Goal: Task Accomplishment & Management: Use online tool/utility

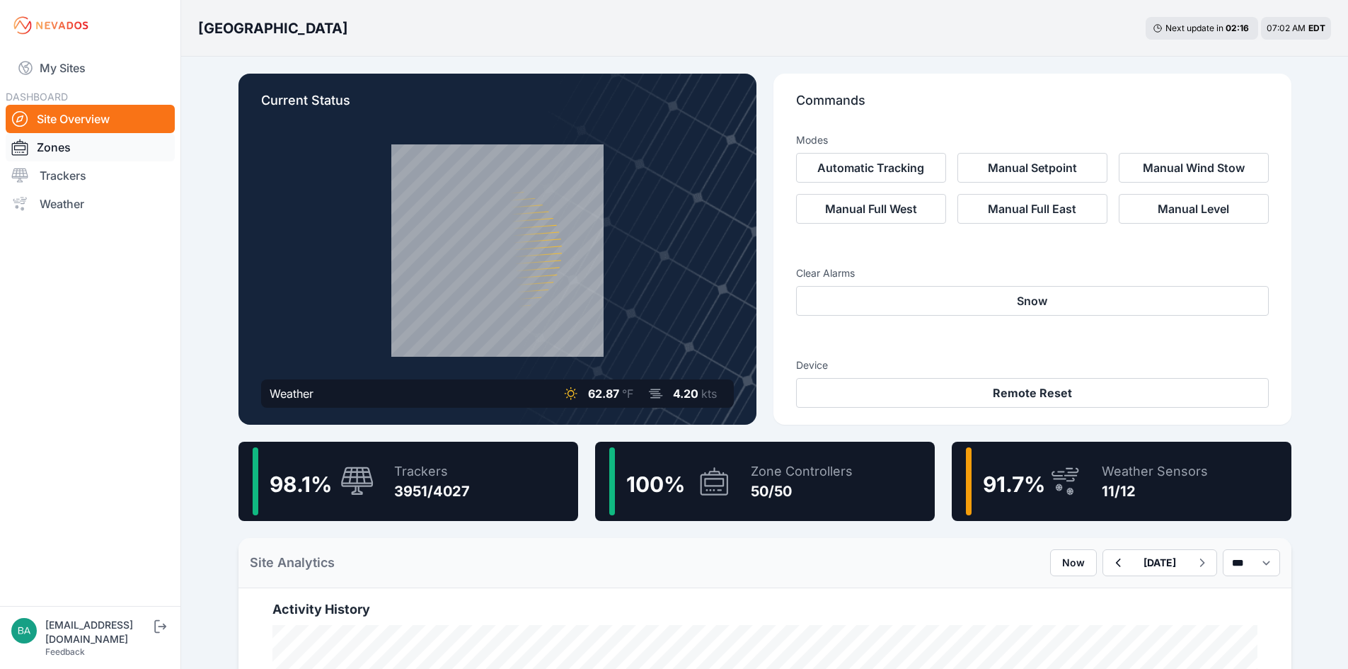
click at [59, 146] on link "Zones" at bounding box center [90, 147] width 169 height 28
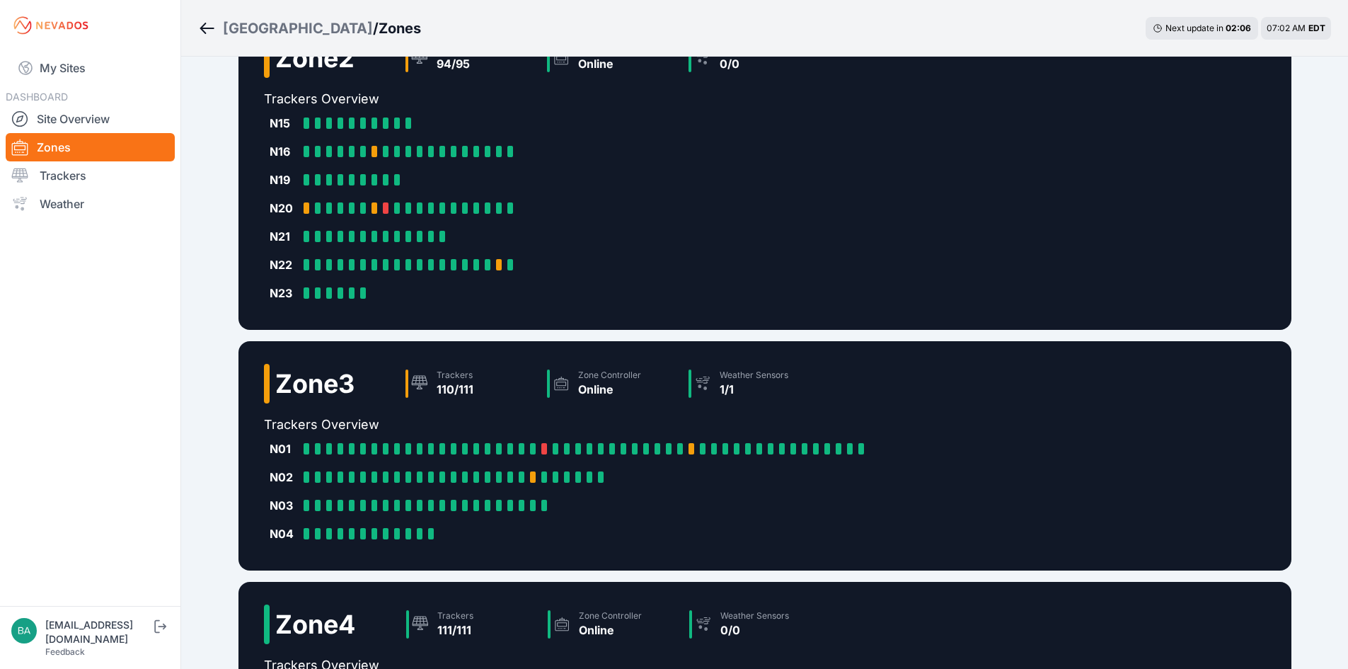
scroll to position [247, 0]
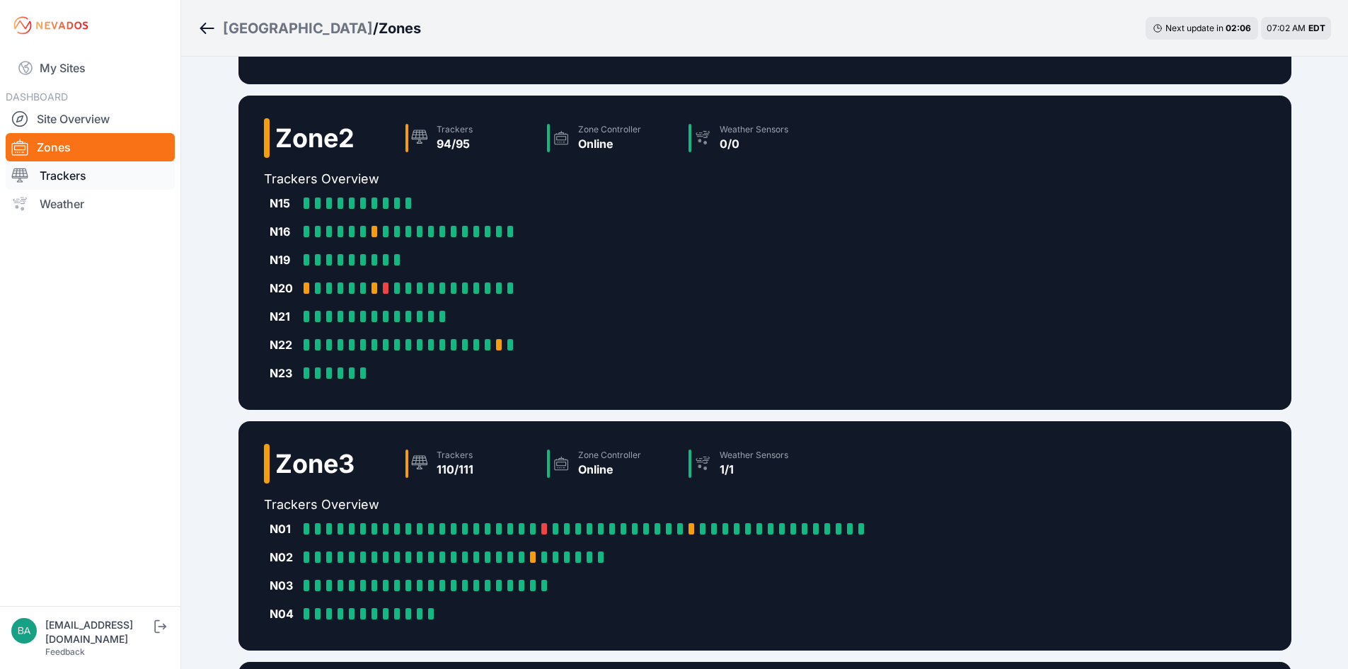
click at [71, 173] on link "Trackers" at bounding box center [90, 175] width 169 height 28
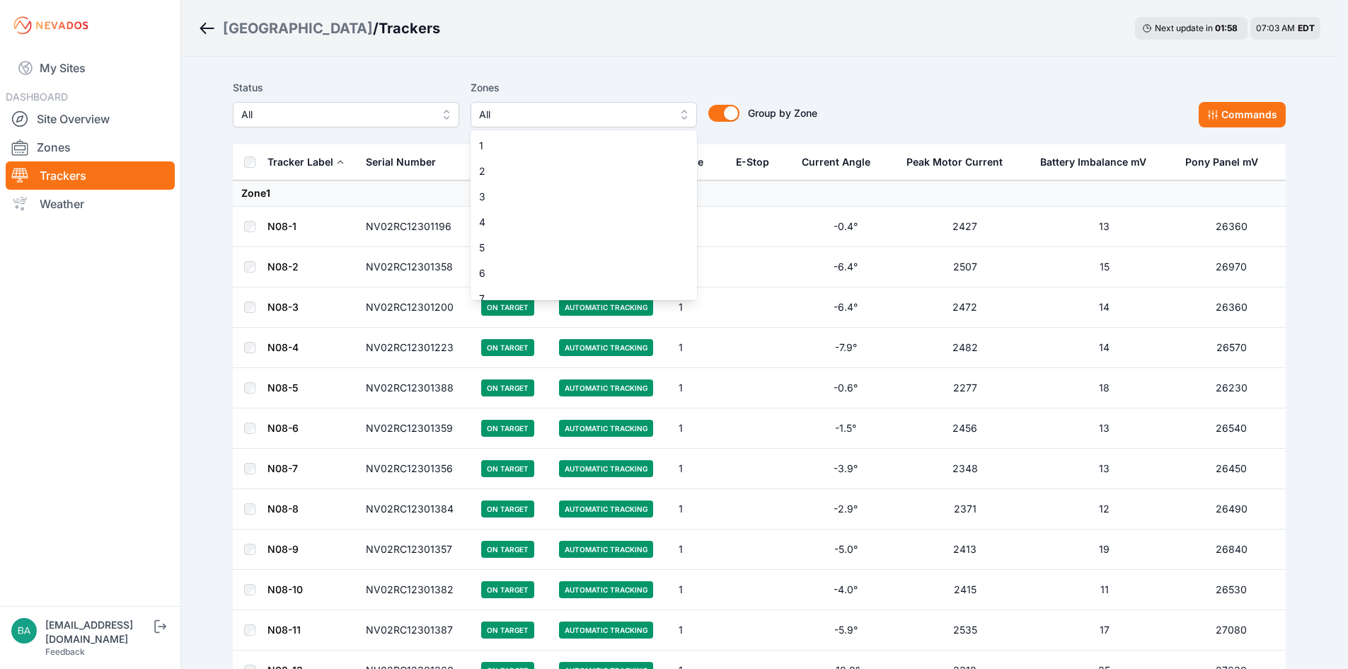
click at [690, 115] on button "All" at bounding box center [583, 114] width 226 height 25
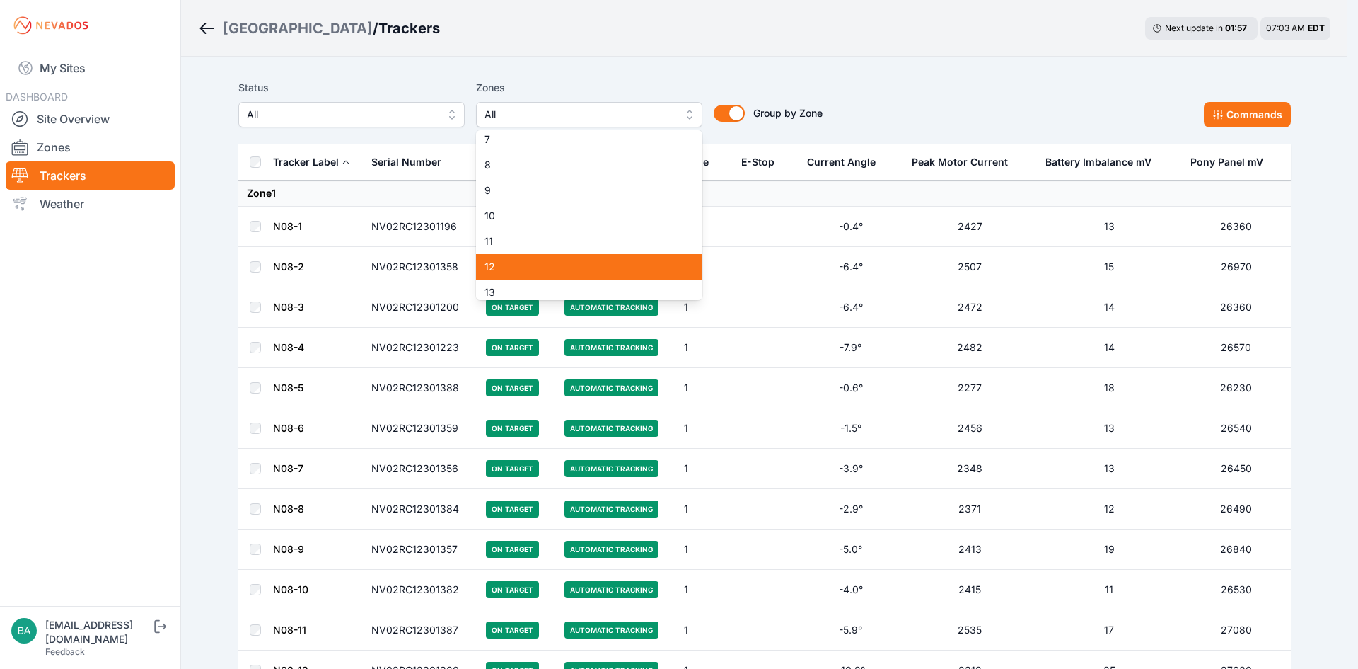
scroll to position [212, 0]
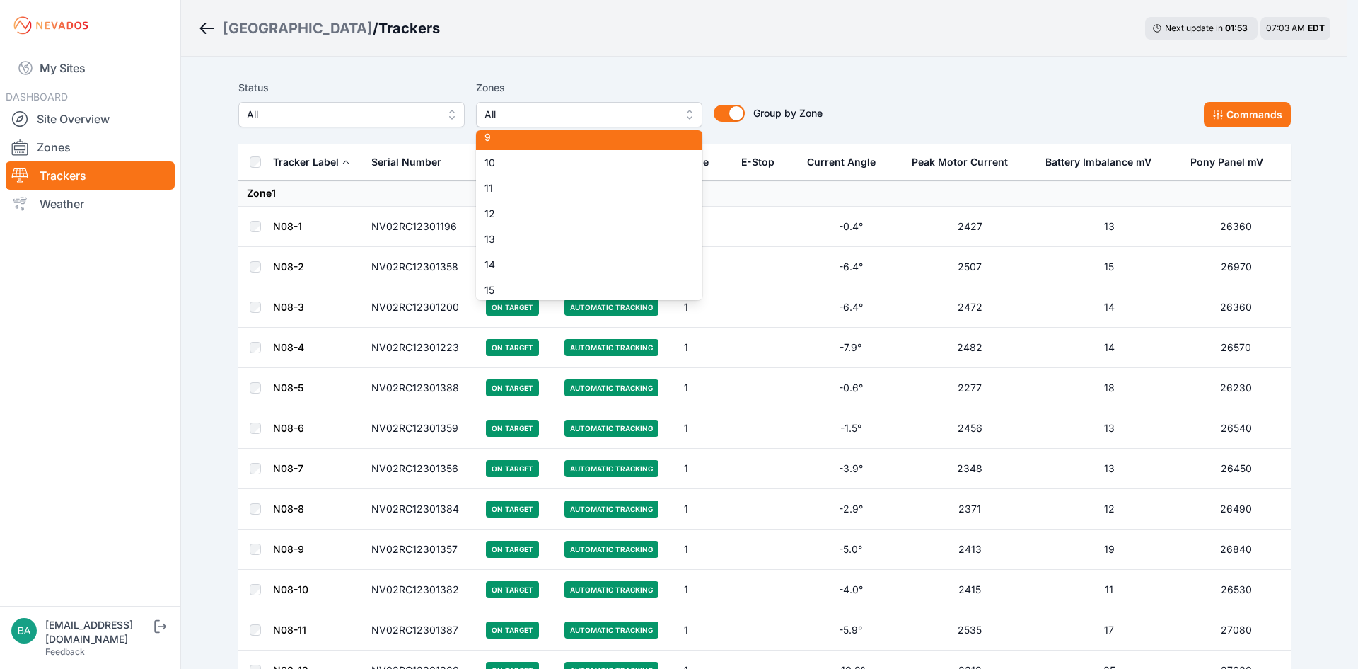
click at [578, 137] on span "9" at bounding box center [581, 137] width 192 height 14
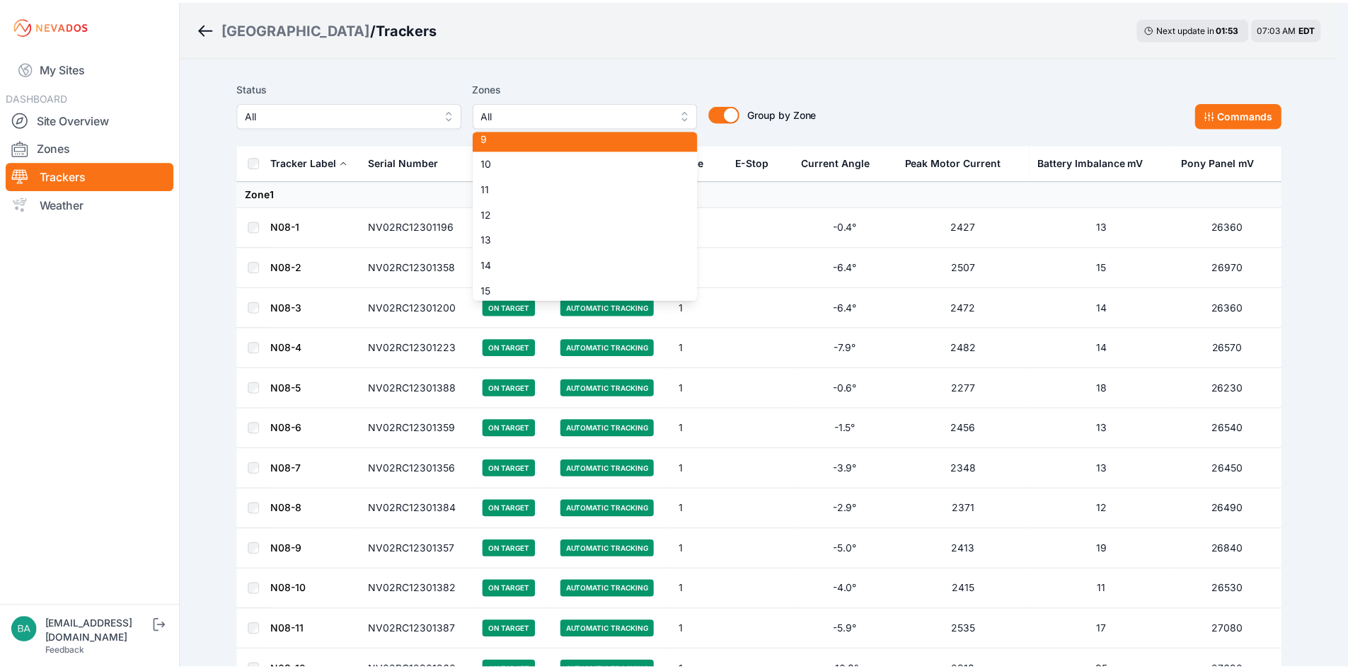
scroll to position [207, 0]
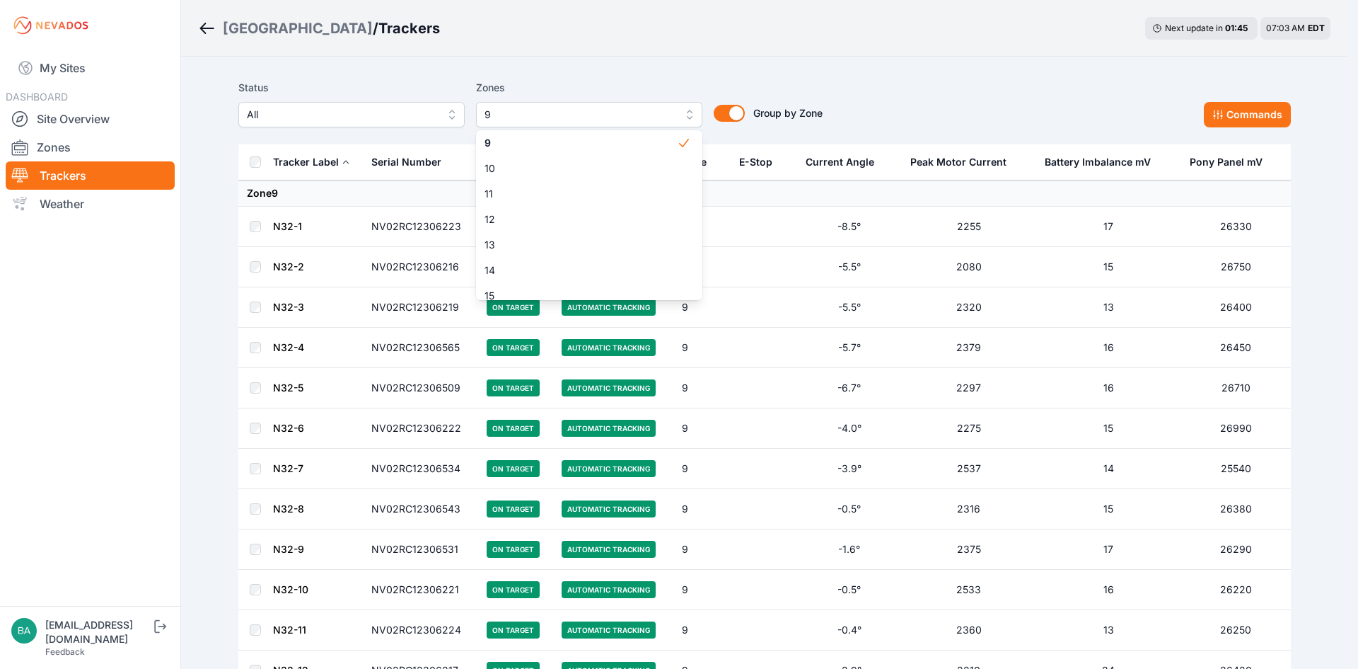
click at [979, 76] on div "Status All Zones 9 1 2 3 4 5 6 7 8 9 10 11 12 13 14 15 16 17 18 19 20 21 22 23 …" at bounding box center [764, 109] width 1053 height 71
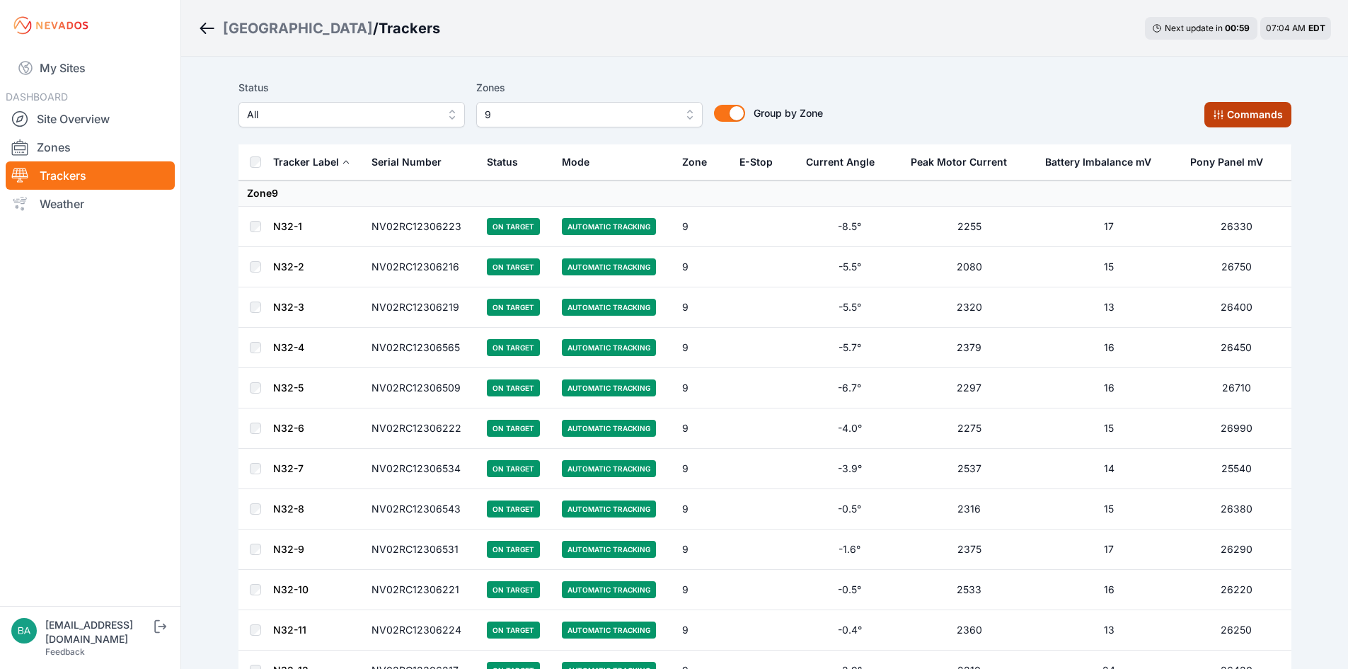
click at [1251, 108] on button "Commands" at bounding box center [1247, 114] width 87 height 25
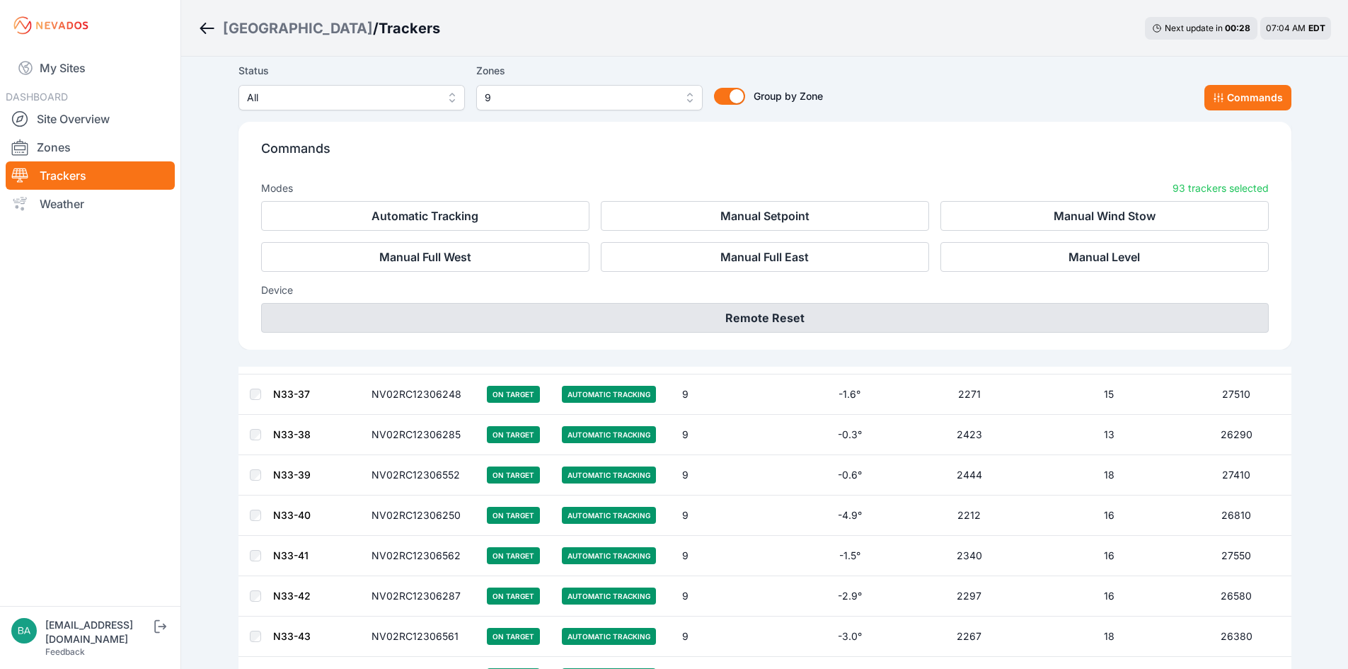
scroll to position [2396, 0]
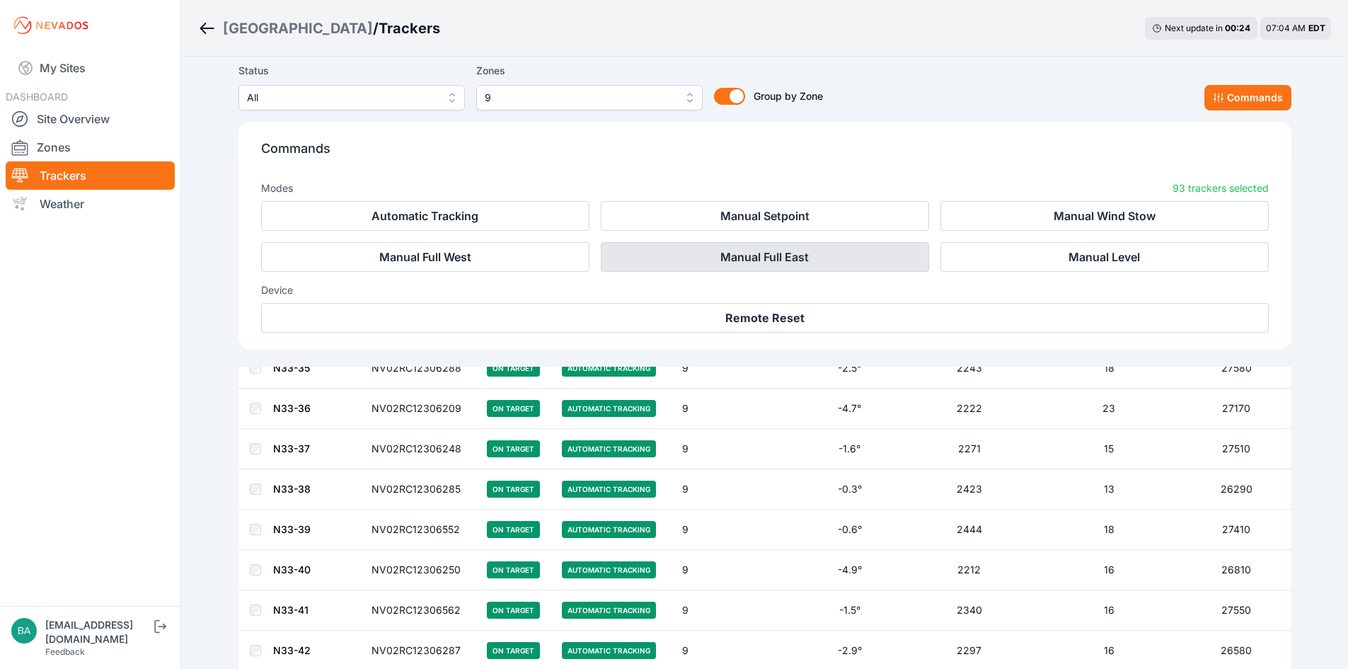
click at [746, 258] on button "Manual Full East" at bounding box center [765, 257] width 328 height 30
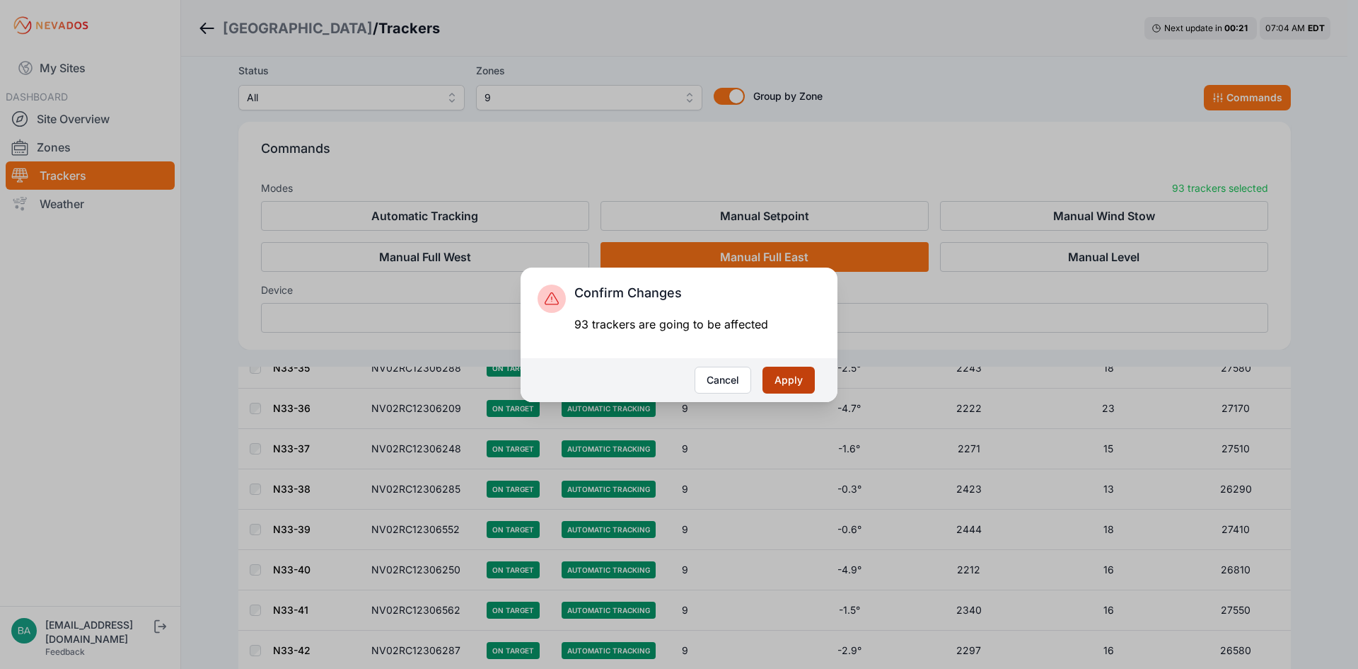
click at [790, 379] on button "Apply" at bounding box center [789, 379] width 52 height 27
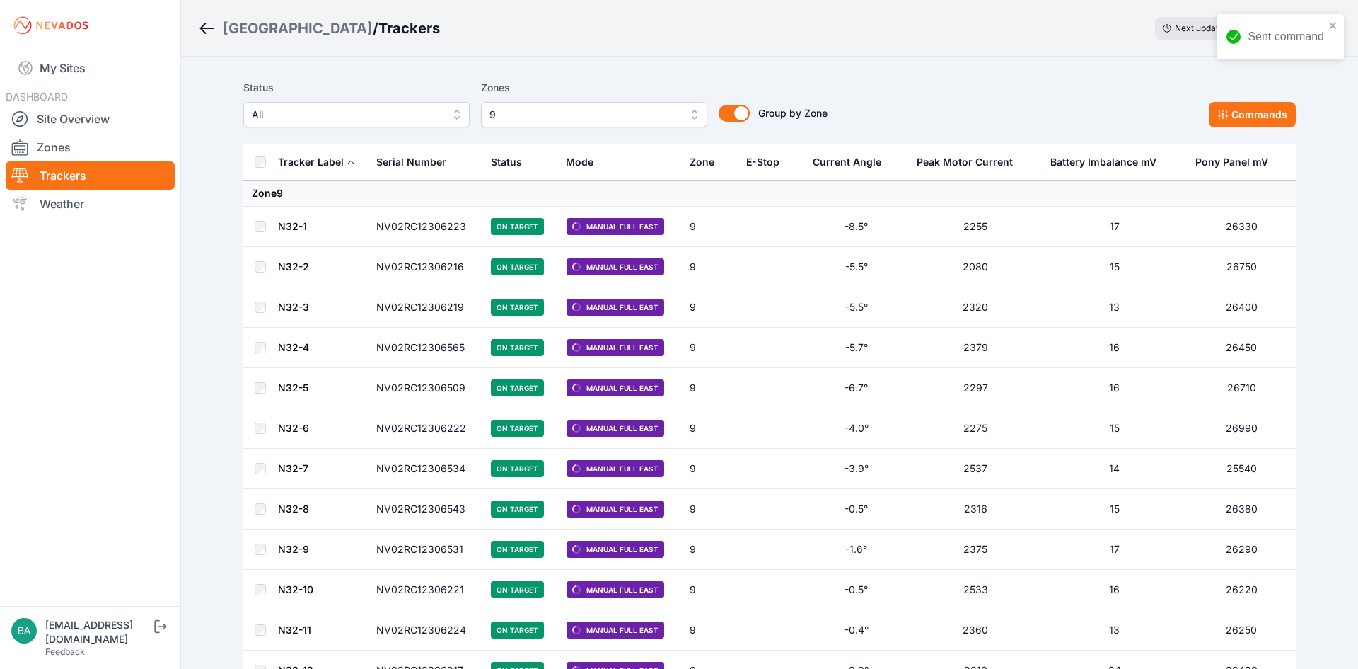
click at [688, 118] on button "9" at bounding box center [594, 114] width 226 height 25
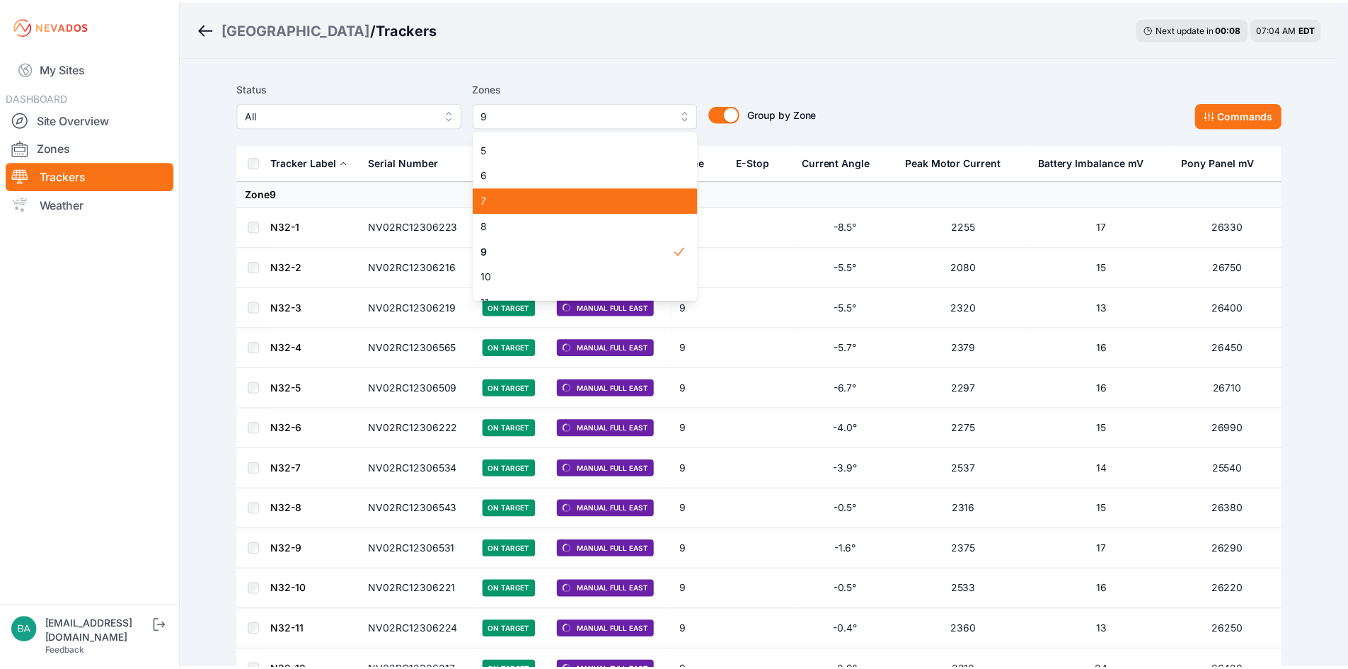
scroll to position [133, 0]
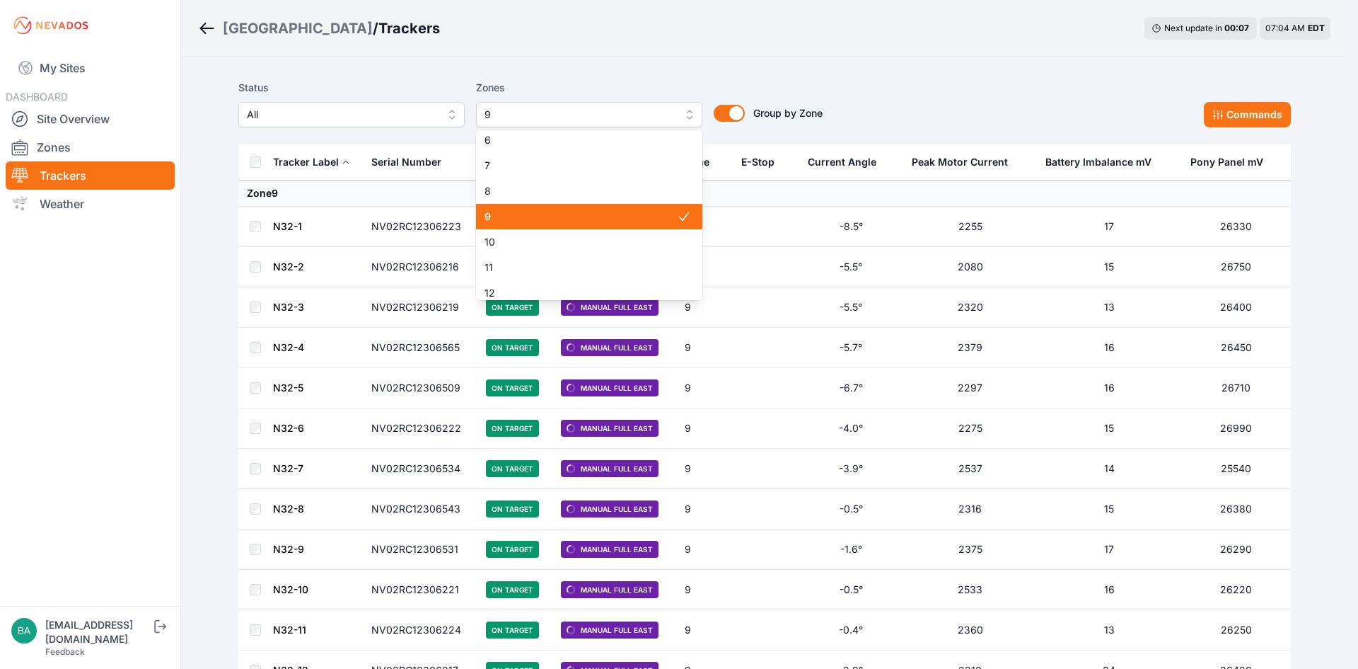
drag, startPoint x: 651, startPoint y: 216, endPoint x: 649, endPoint y: 228, distance: 11.5
click at [652, 216] on span "9" at bounding box center [581, 216] width 192 height 14
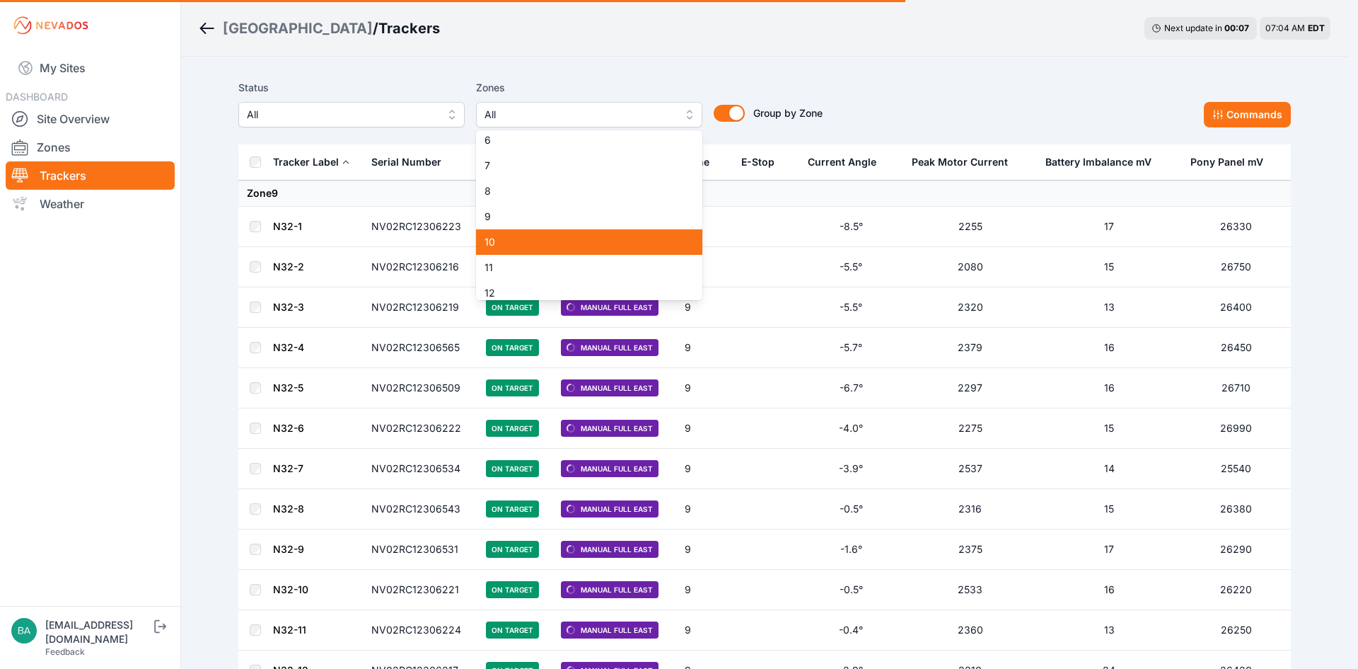
click at [646, 232] on div "10" at bounding box center [589, 241] width 226 height 25
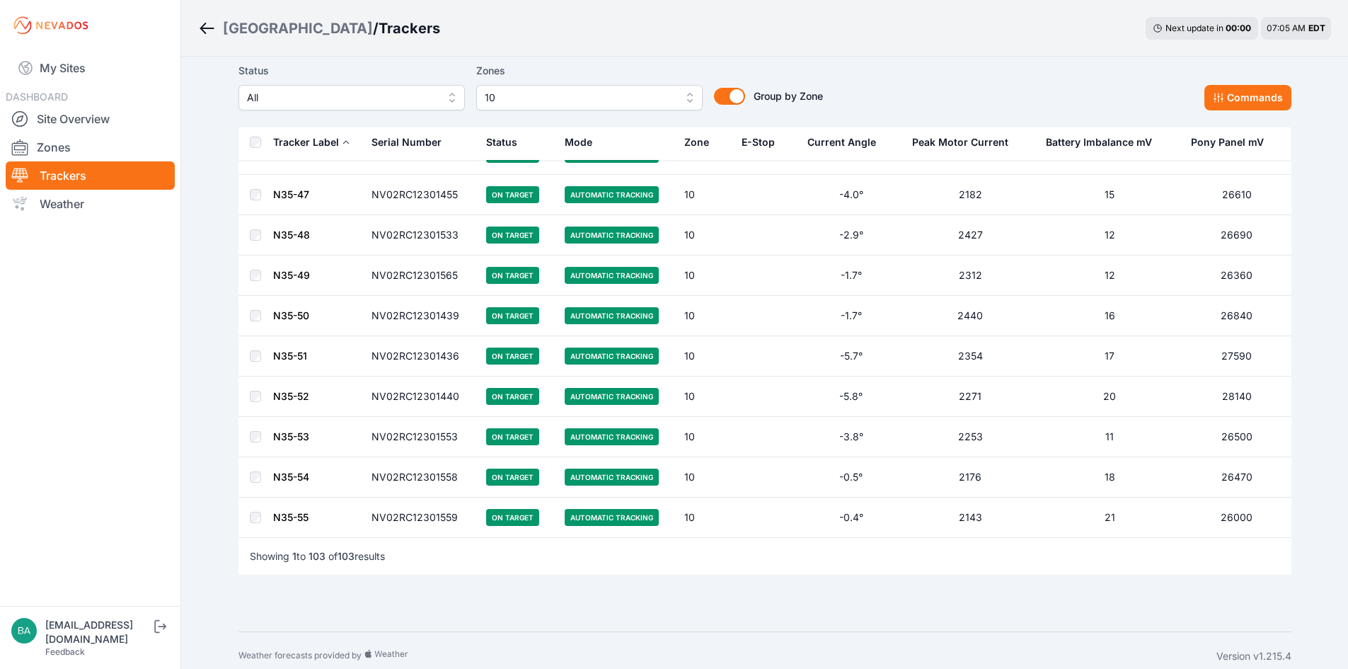
scroll to position [3834, 0]
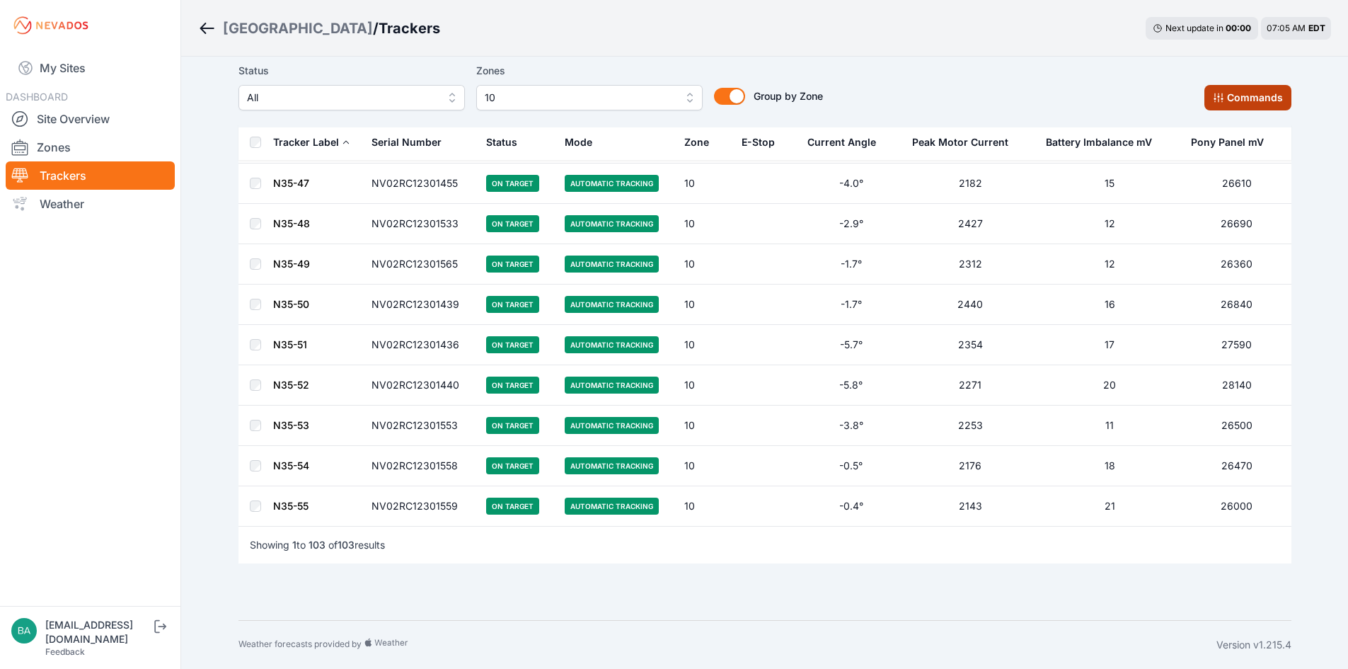
click at [1239, 92] on button "Commands" at bounding box center [1247, 97] width 87 height 25
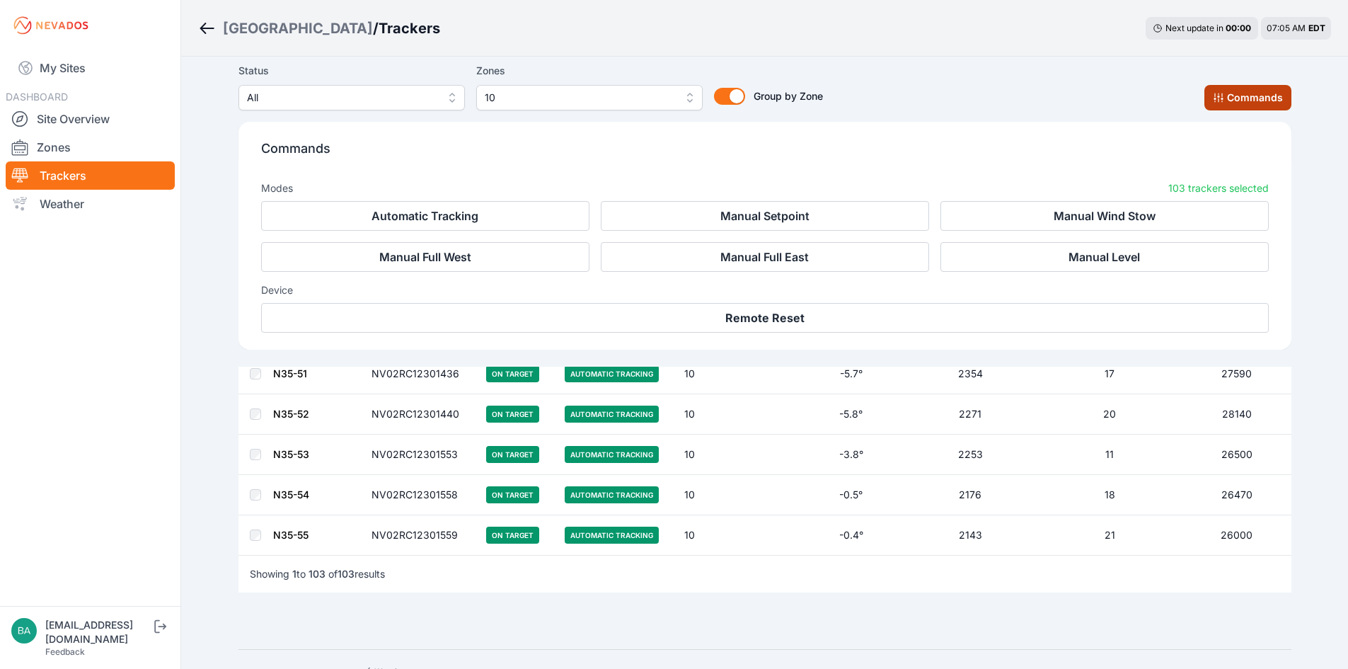
scroll to position [4073, 0]
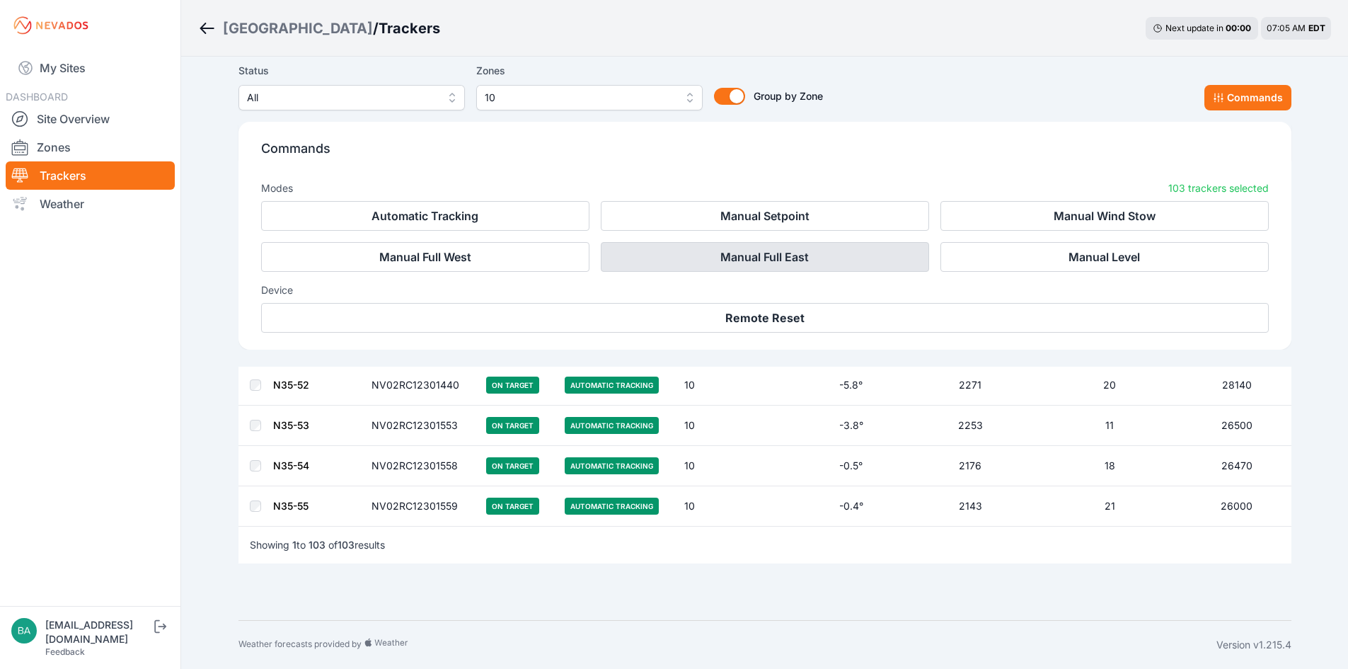
click at [806, 259] on button "Manual Full East" at bounding box center [765, 257] width 328 height 30
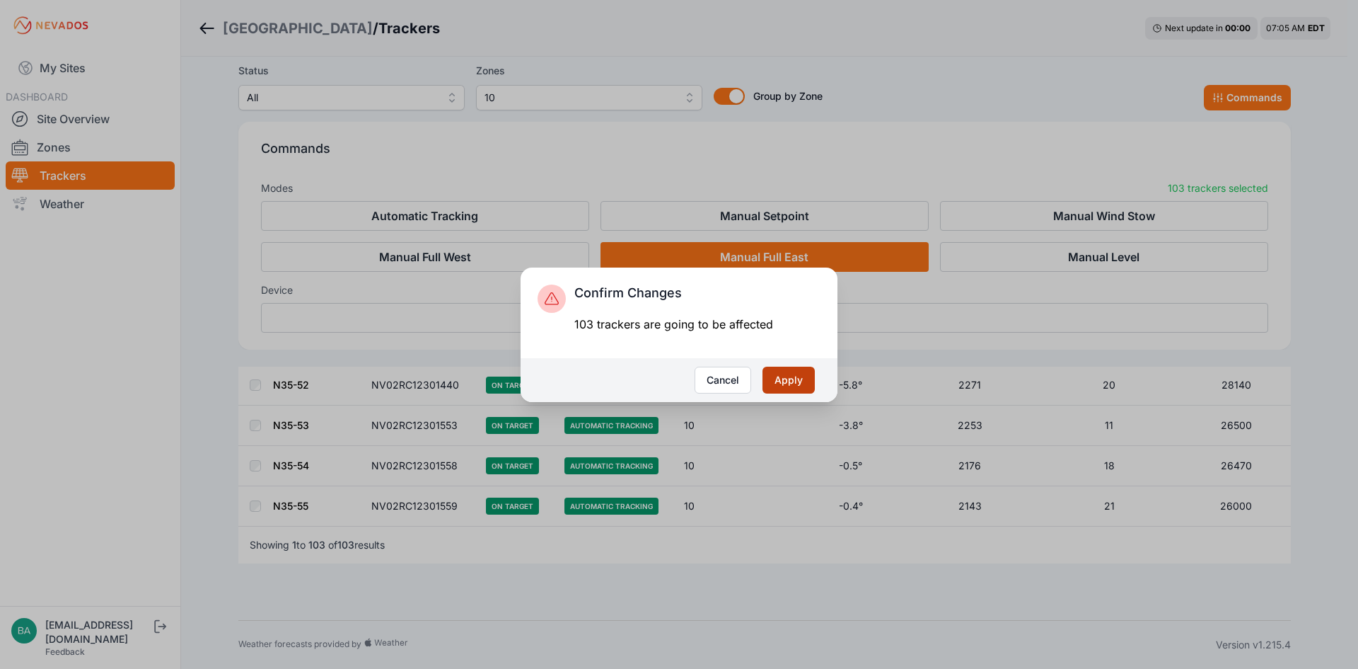
click at [782, 377] on button "Apply" at bounding box center [789, 379] width 52 height 27
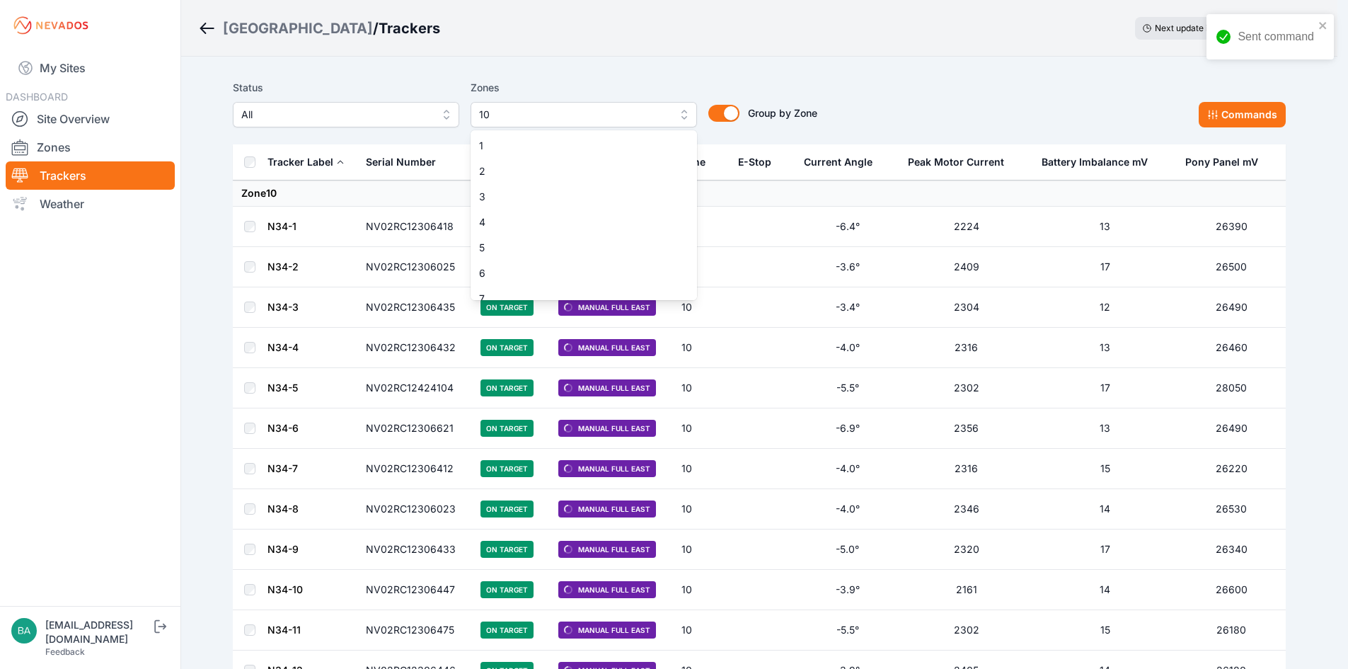
click at [690, 115] on button "10" at bounding box center [583, 114] width 226 height 25
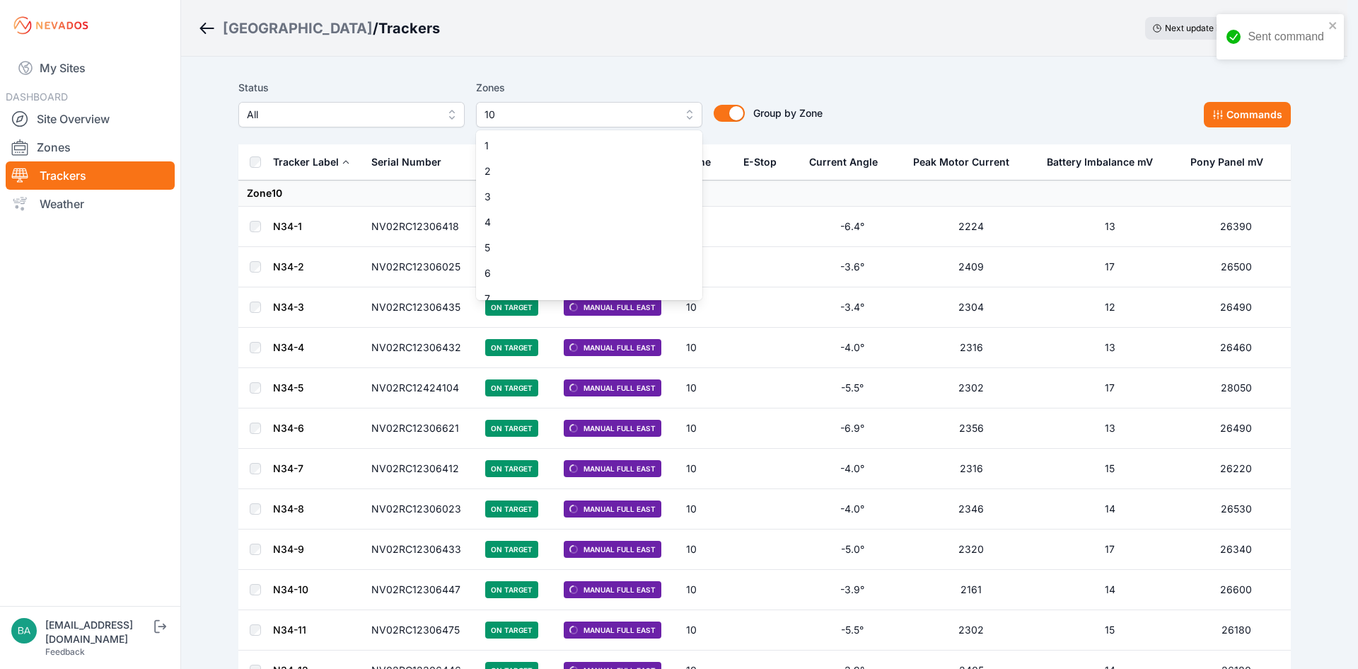
scroll to position [88, 0]
click at [677, 285] on icon at bounding box center [684, 287] width 14 height 14
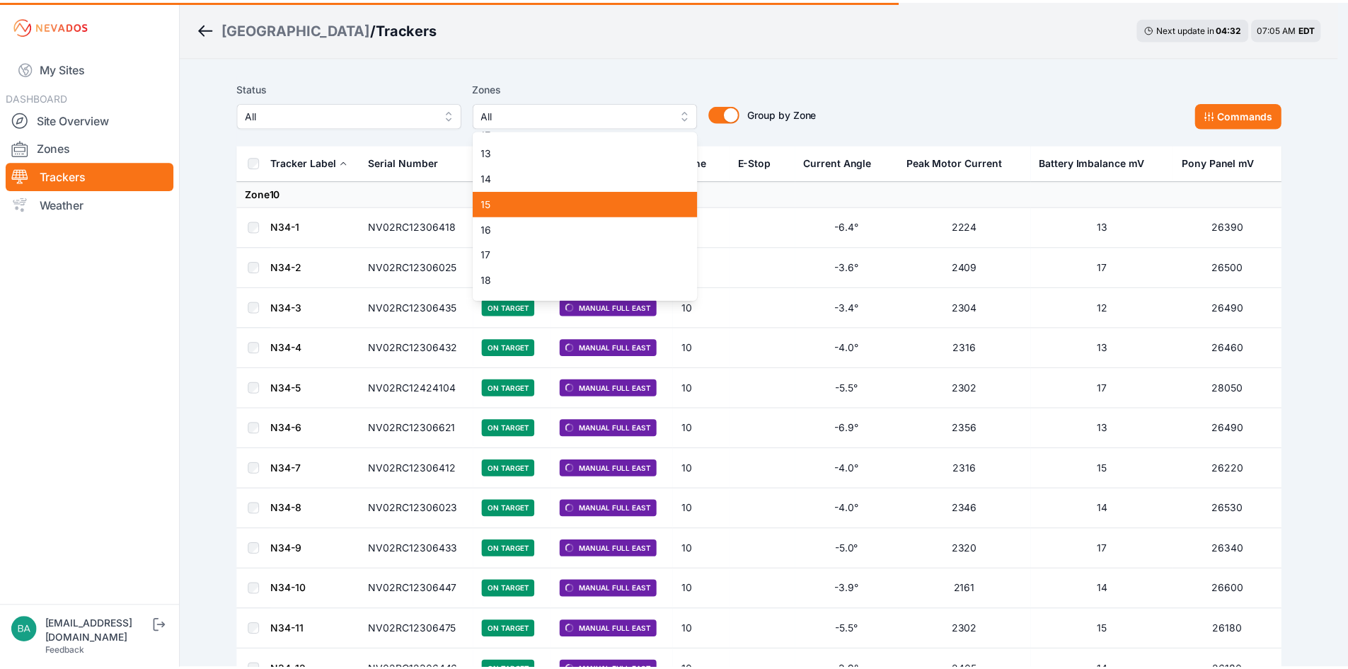
scroll to position [300, 0]
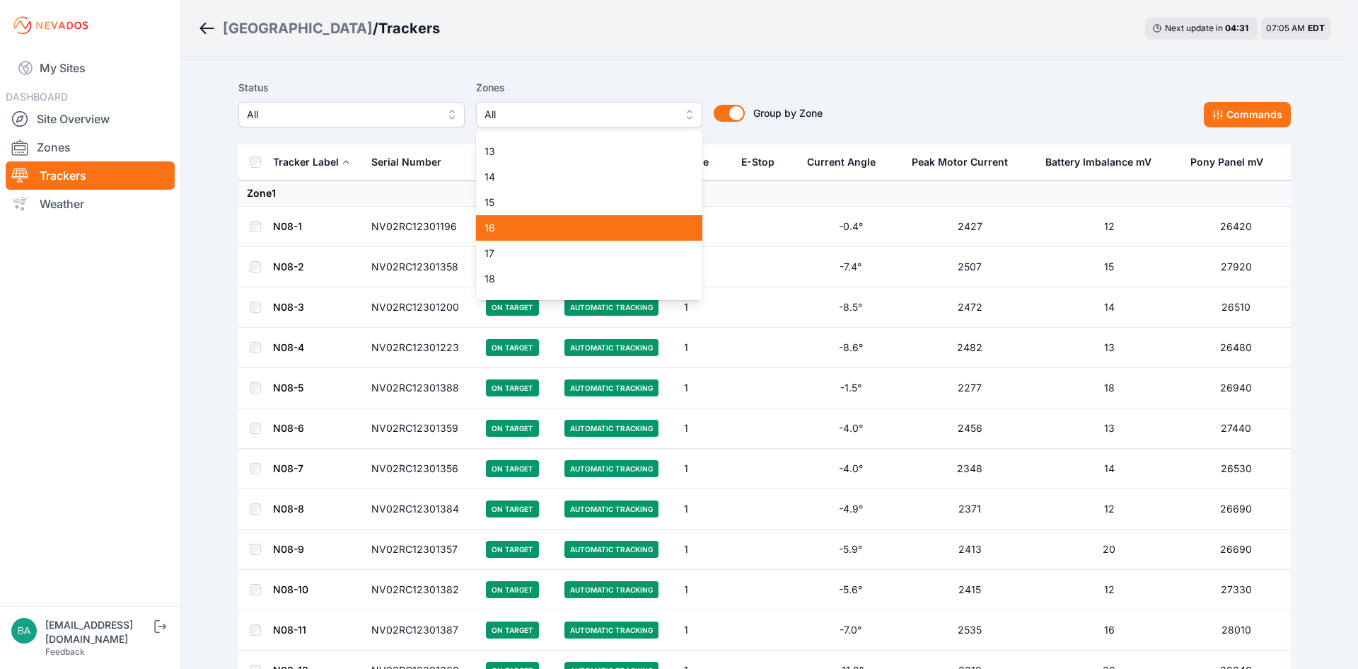
click at [616, 229] on span "16" at bounding box center [581, 228] width 192 height 14
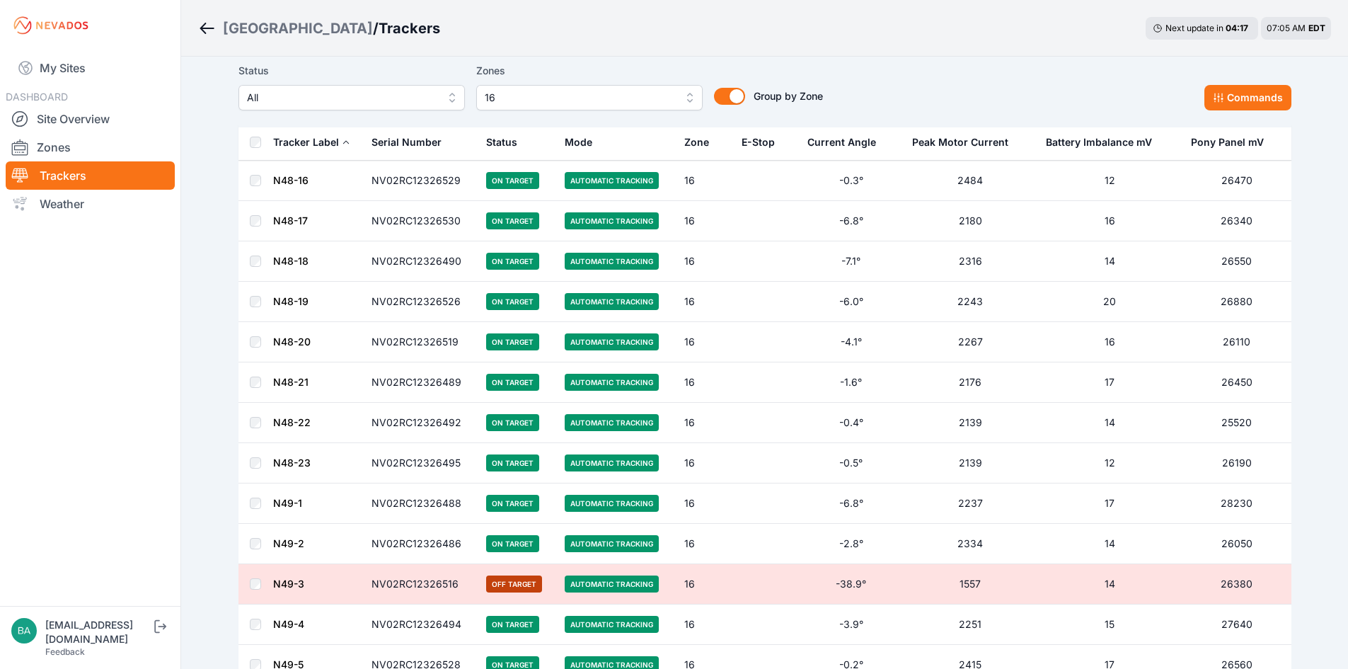
scroll to position [1723, 0]
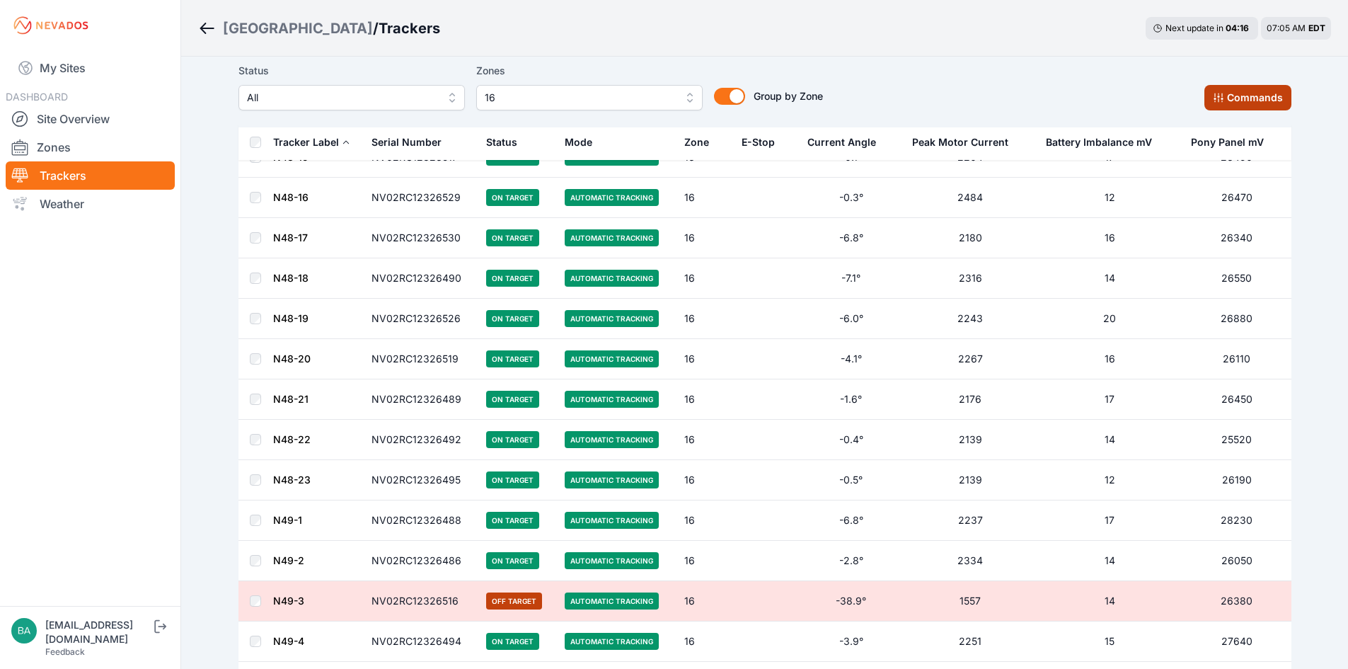
click at [1247, 102] on button "Commands" at bounding box center [1247, 97] width 87 height 25
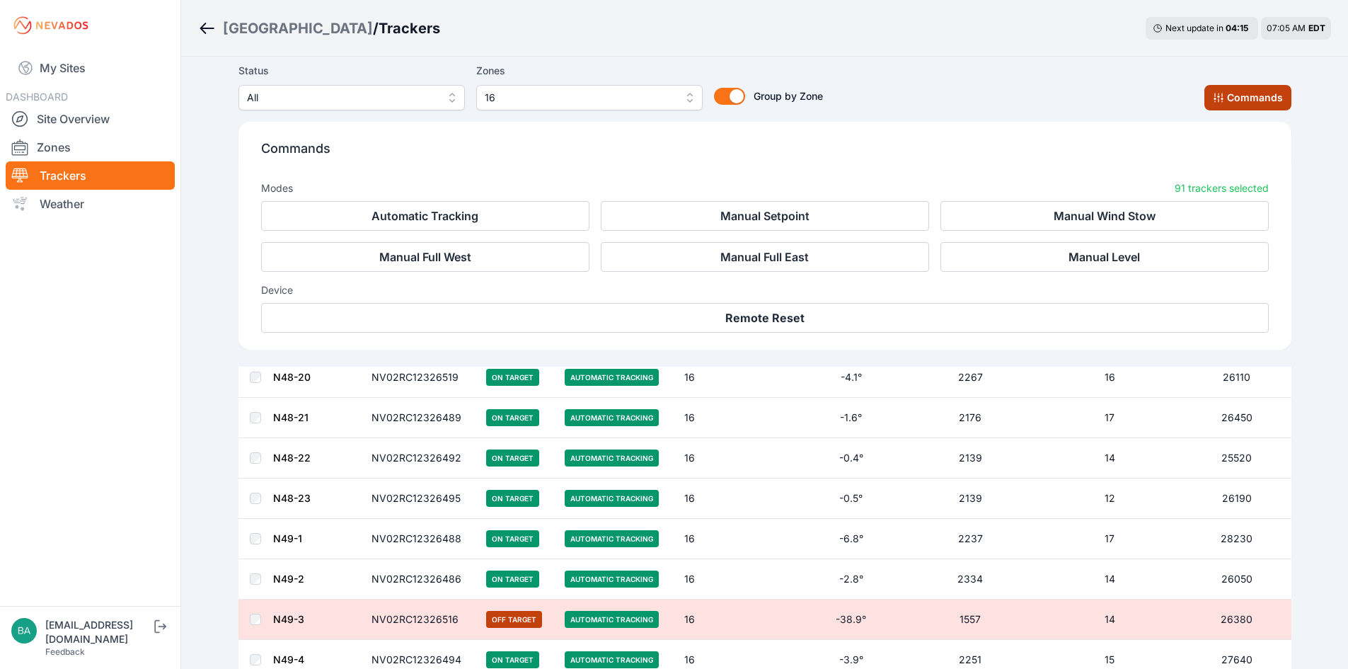
scroll to position [1962, 0]
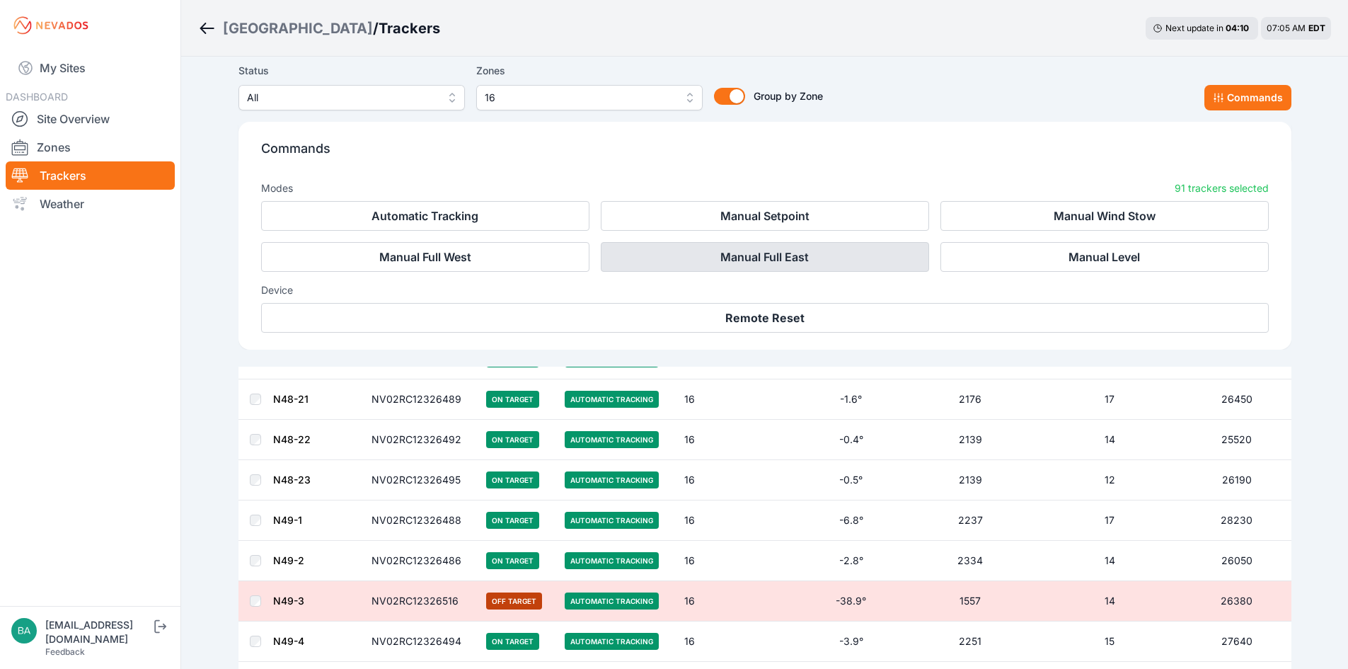
click at [804, 257] on button "Manual Full East" at bounding box center [765, 257] width 328 height 30
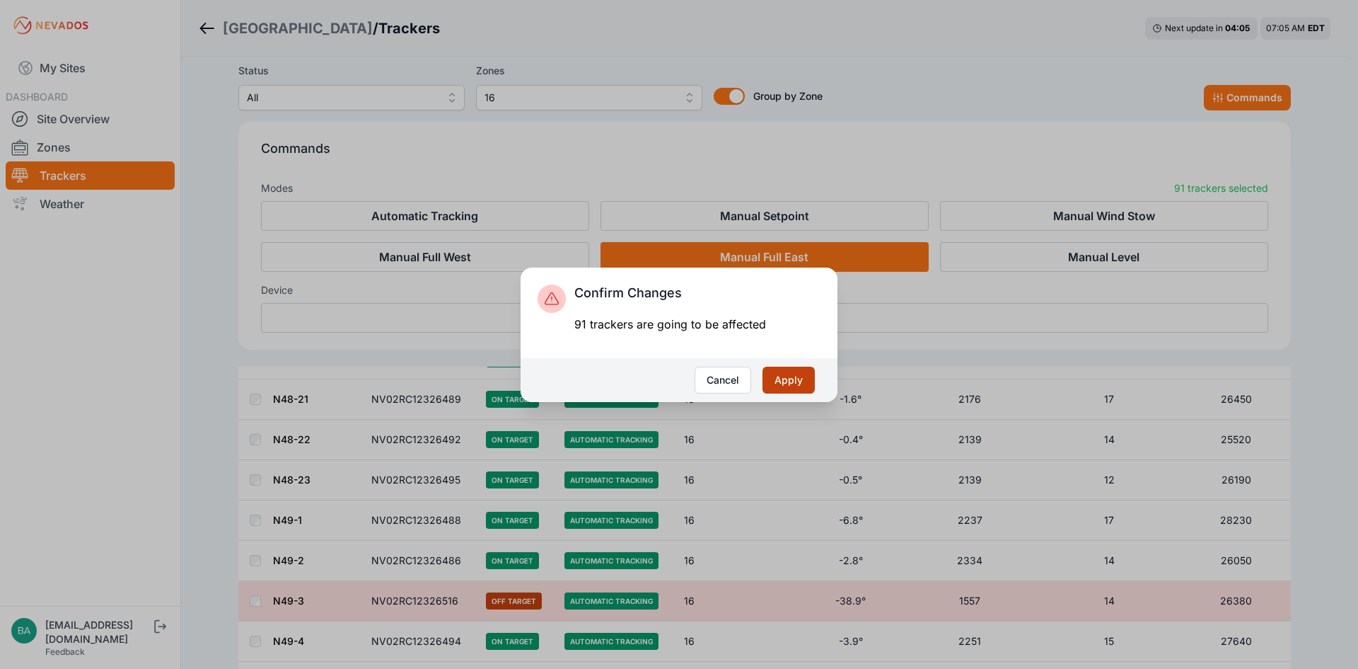
click at [790, 378] on button "Apply" at bounding box center [789, 379] width 52 height 27
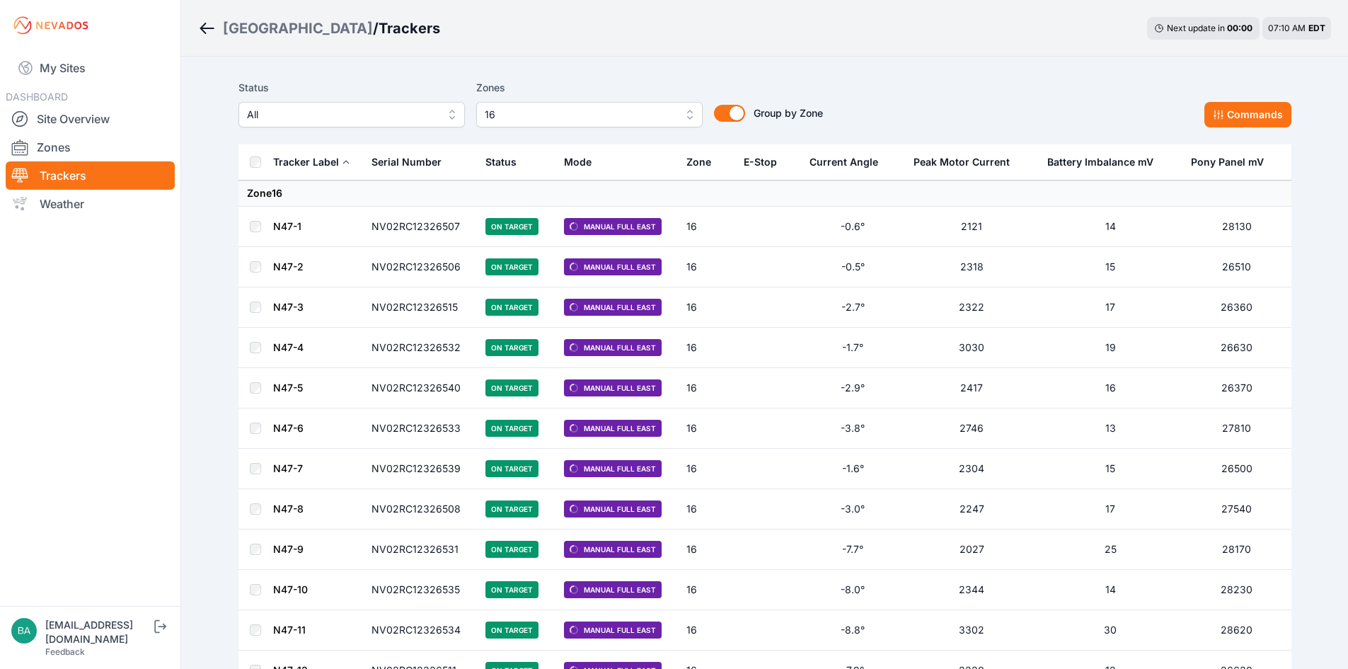
scroll to position [71, 0]
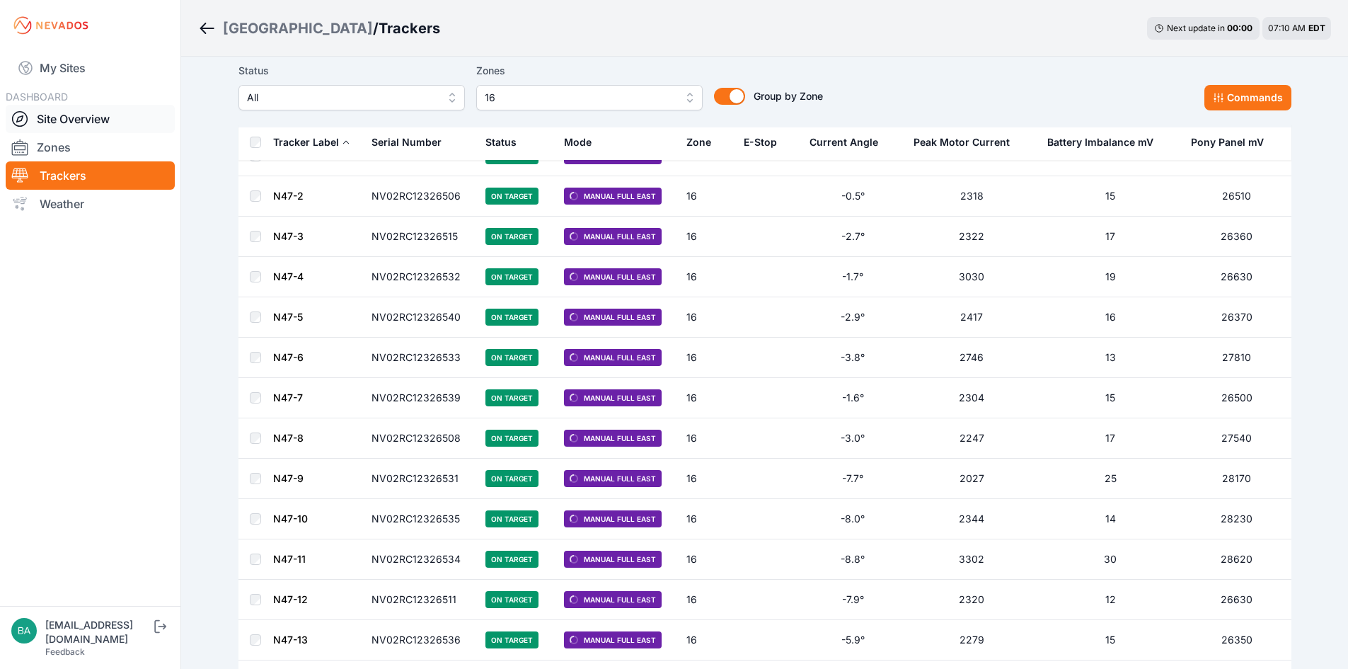
click at [39, 120] on link "Site Overview" at bounding box center [90, 119] width 169 height 28
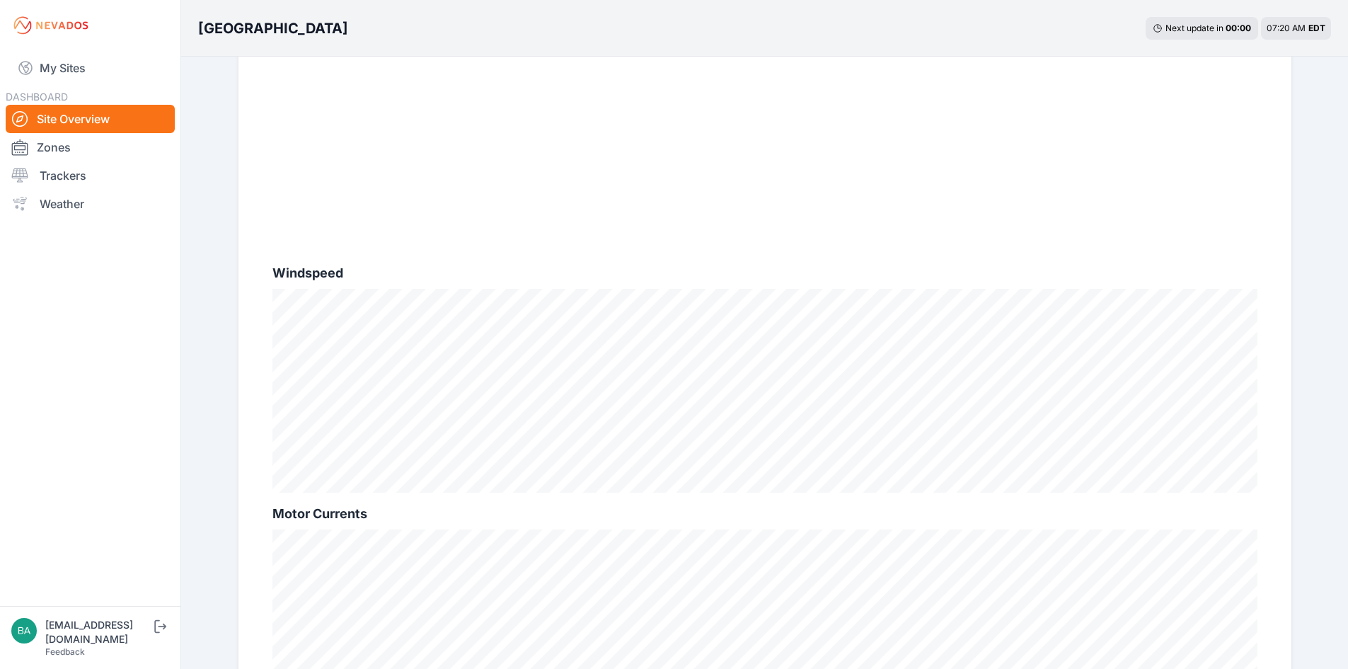
scroll to position [415, 0]
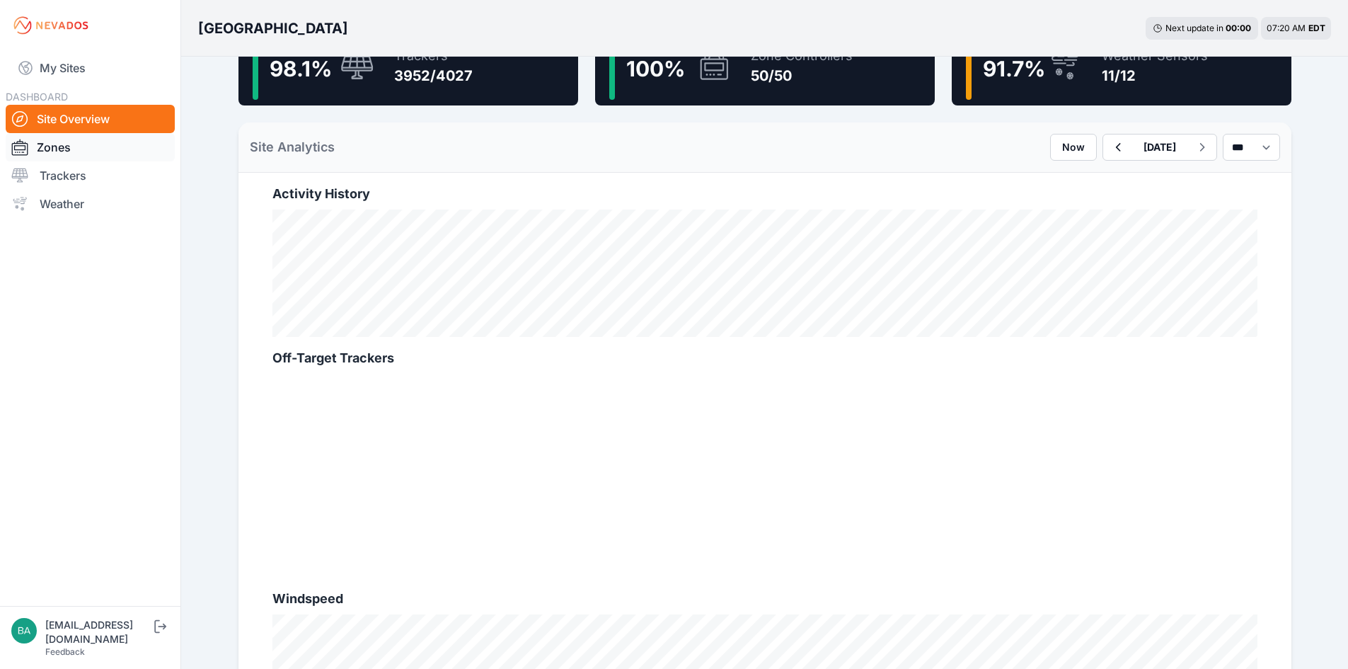
click at [60, 149] on link "Zones" at bounding box center [90, 147] width 169 height 28
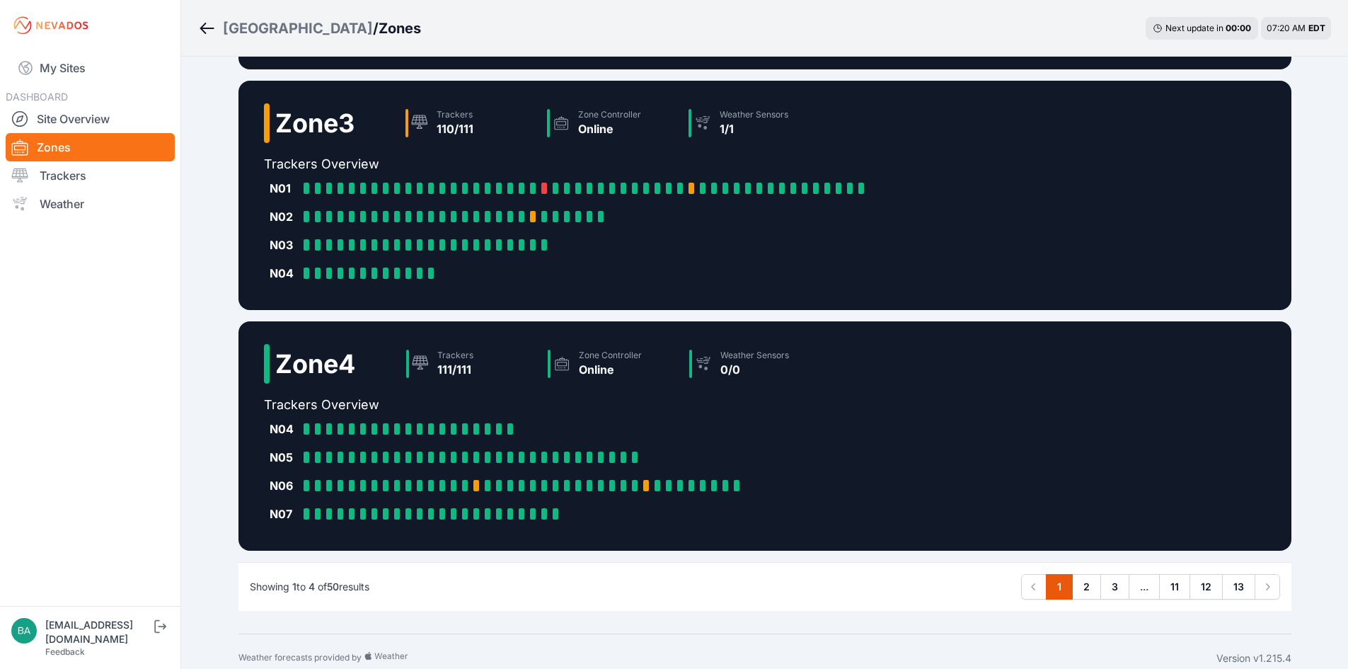
scroll to position [601, 0]
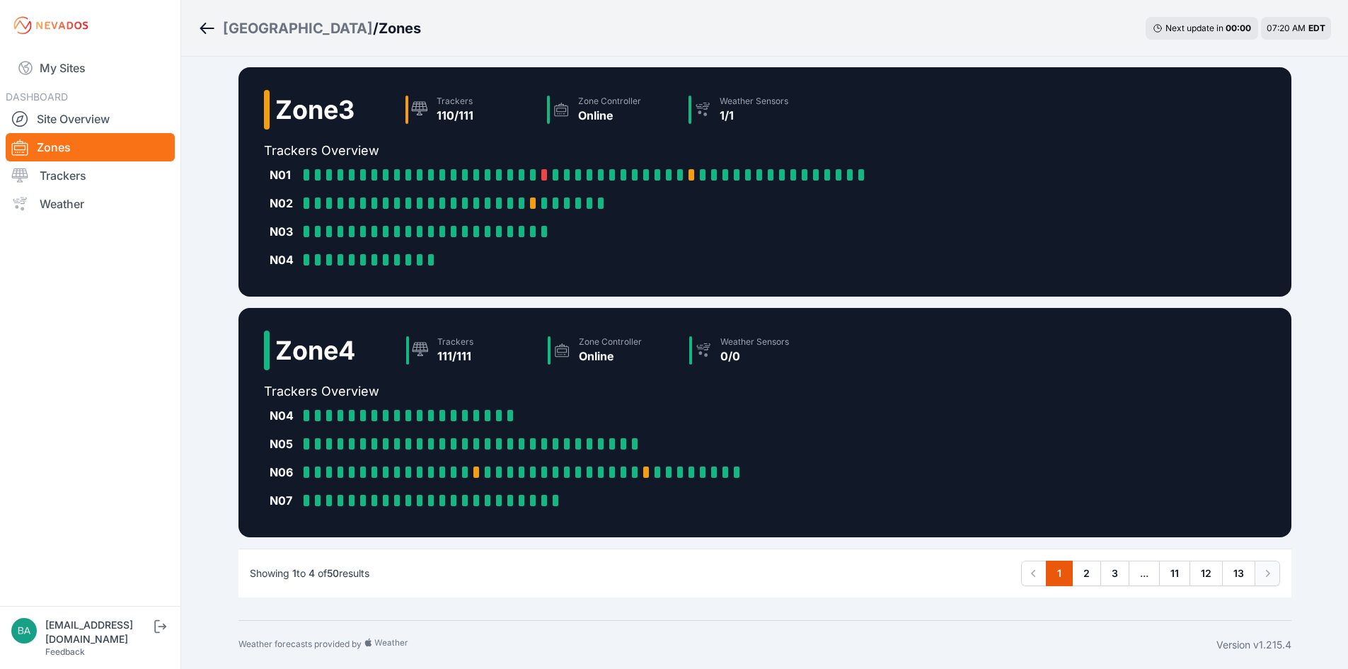
click at [1268, 577] on icon "Pagination" at bounding box center [1267, 573] width 14 height 14
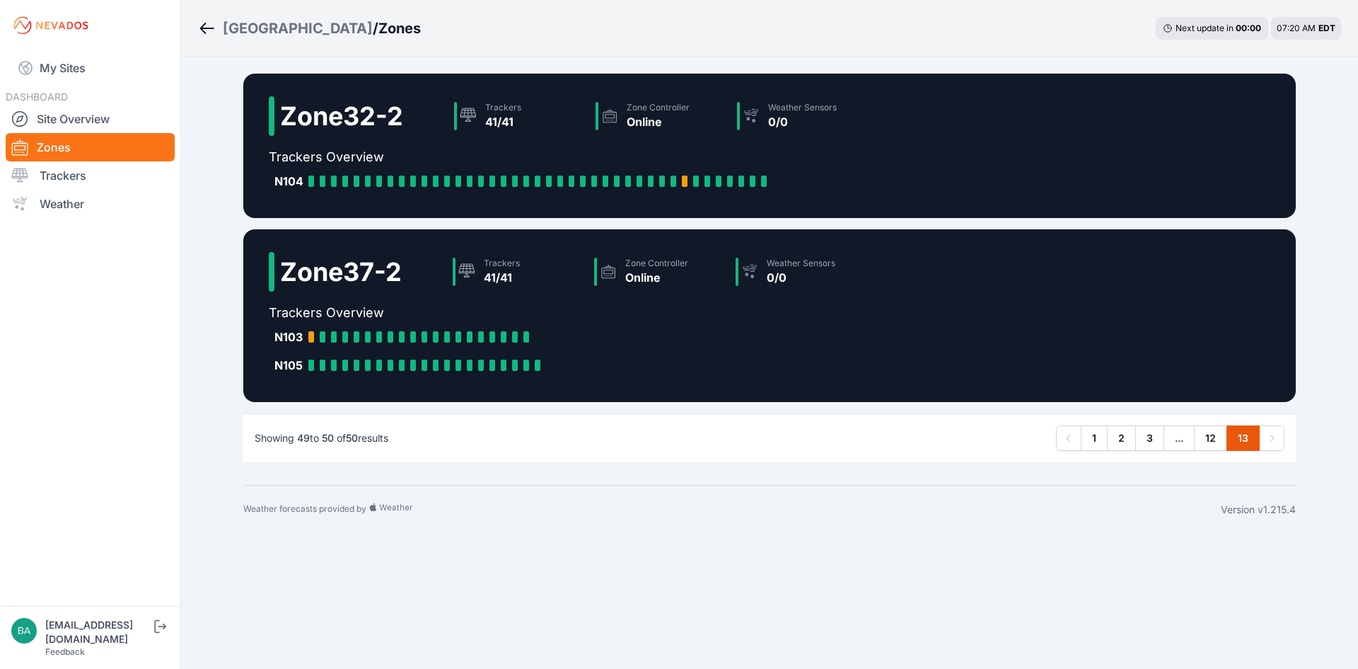
click at [1070, 439] on icon "Pagination" at bounding box center [1069, 438] width 14 height 14
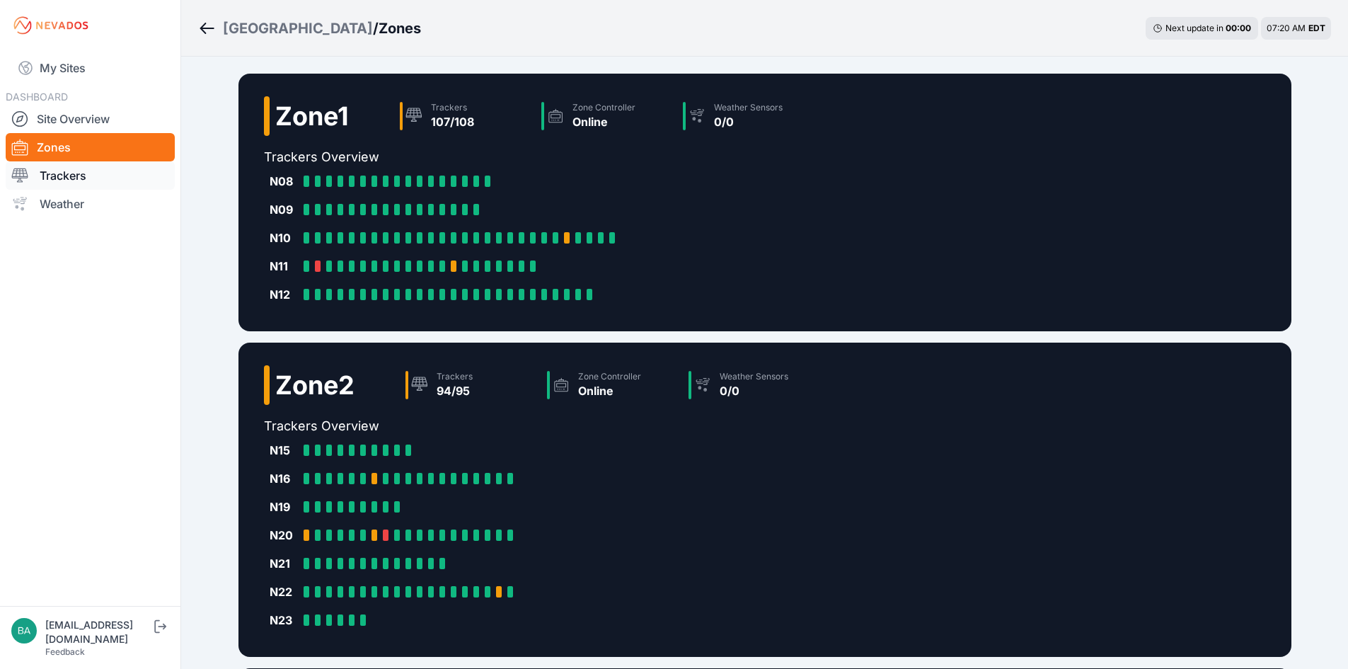
click at [48, 175] on link "Trackers" at bounding box center [90, 175] width 169 height 28
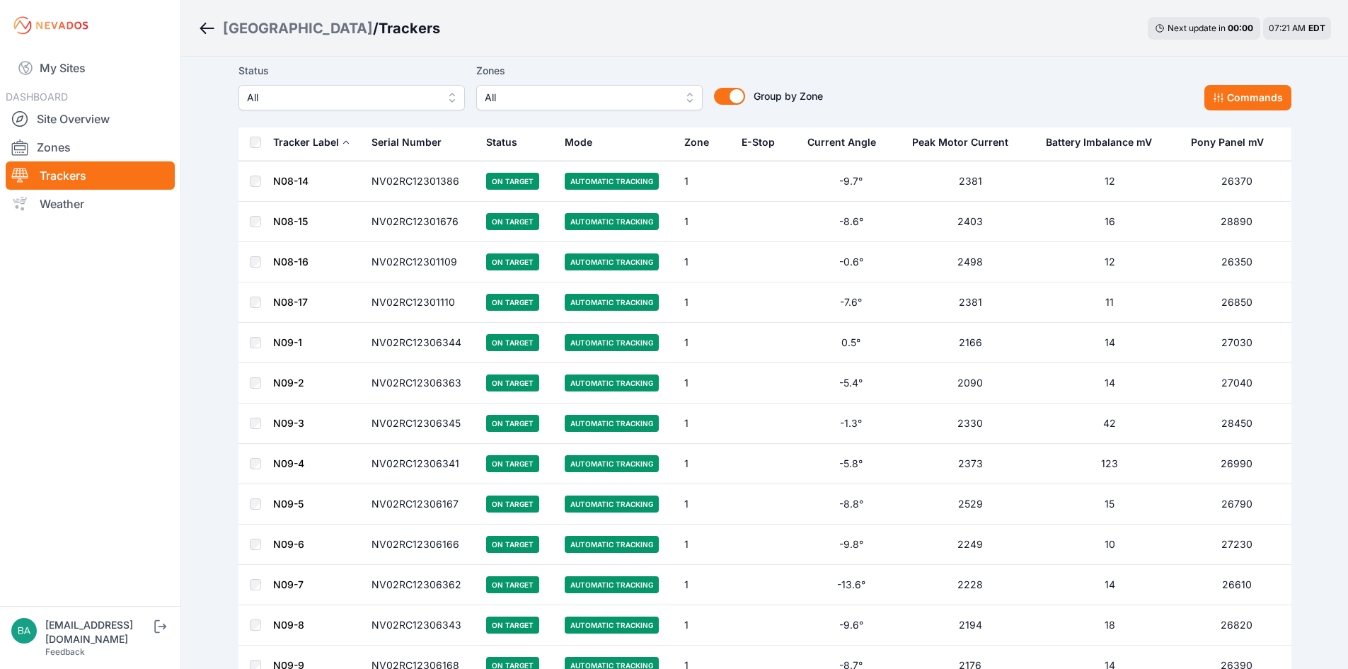
scroll to position [566, 0]
